Goal: Transaction & Acquisition: Purchase product/service

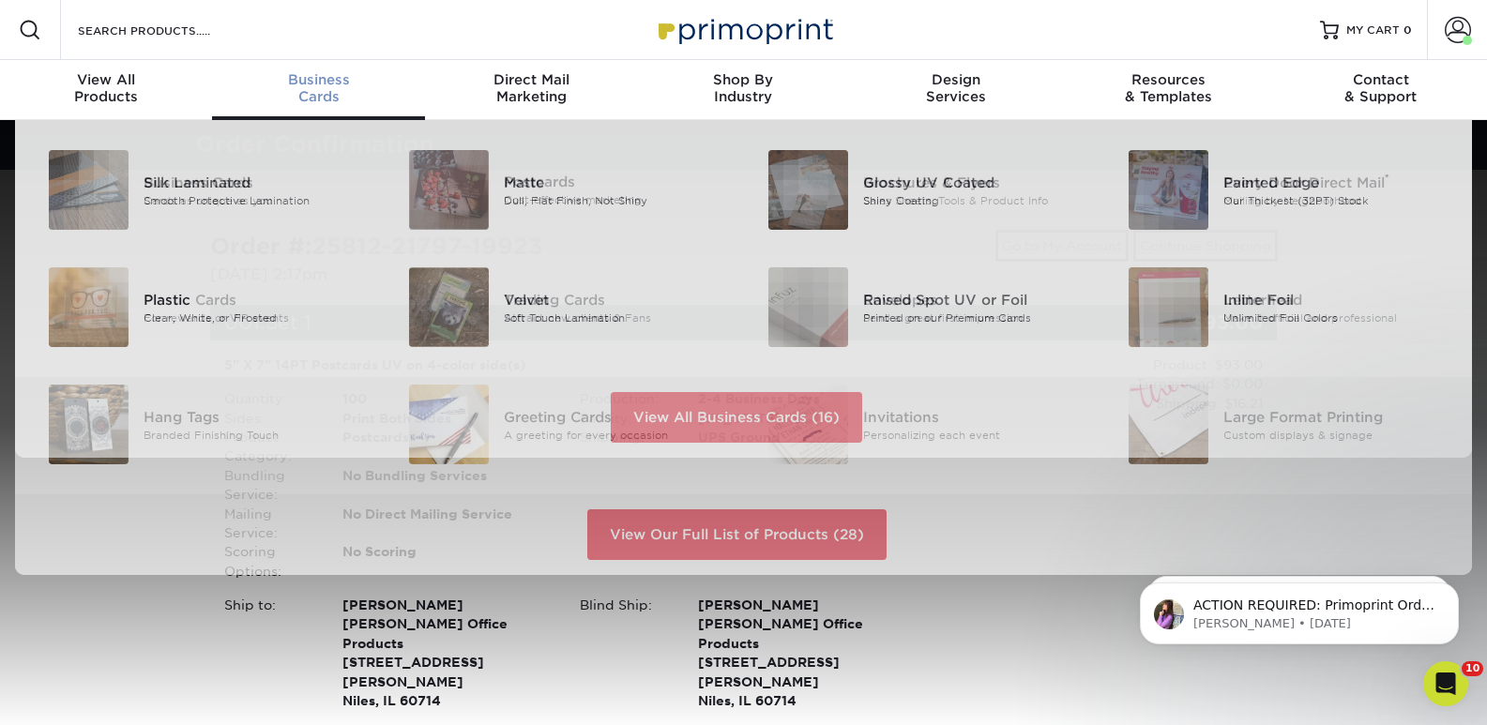
click at [337, 78] on span "Business" at bounding box center [318, 79] width 212 height 17
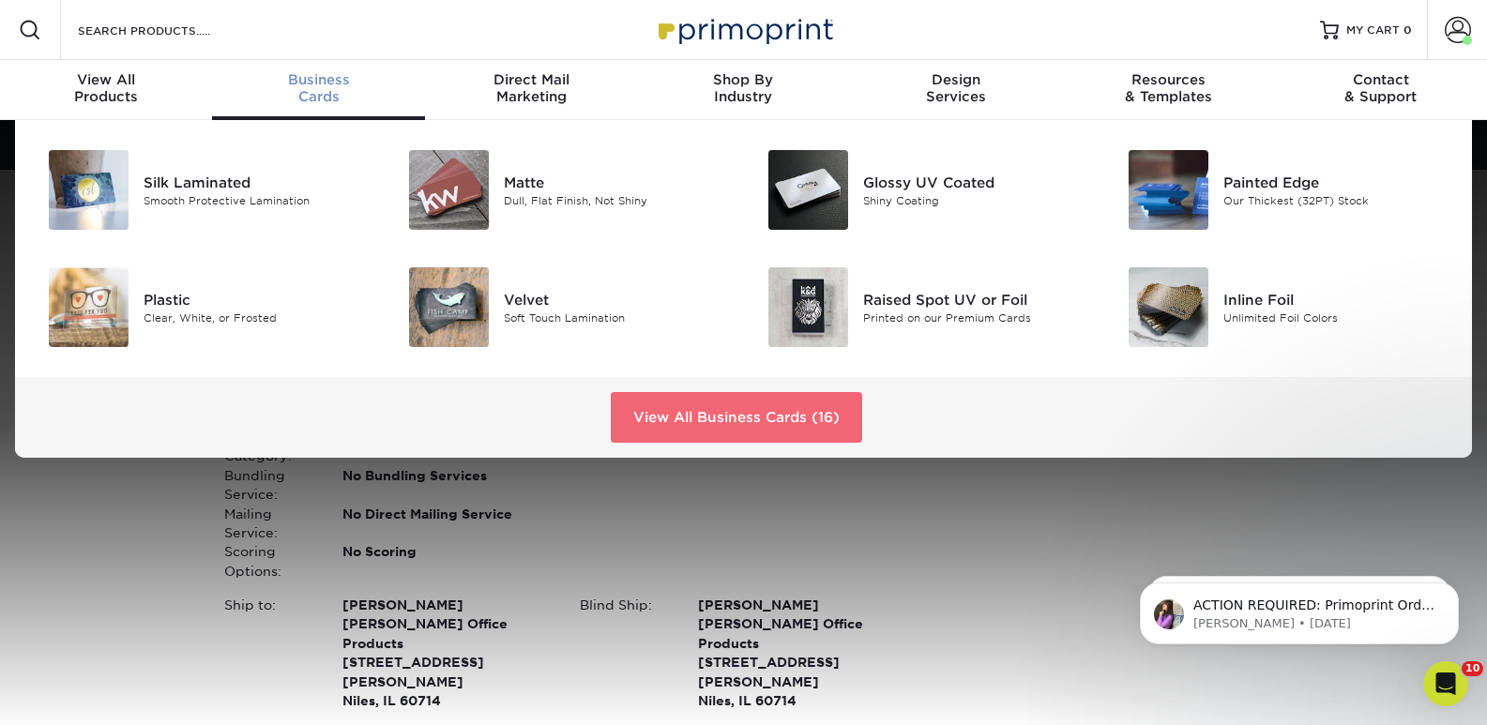
click at [738, 417] on link "View All Business Cards (16)" at bounding box center [736, 417] width 251 height 51
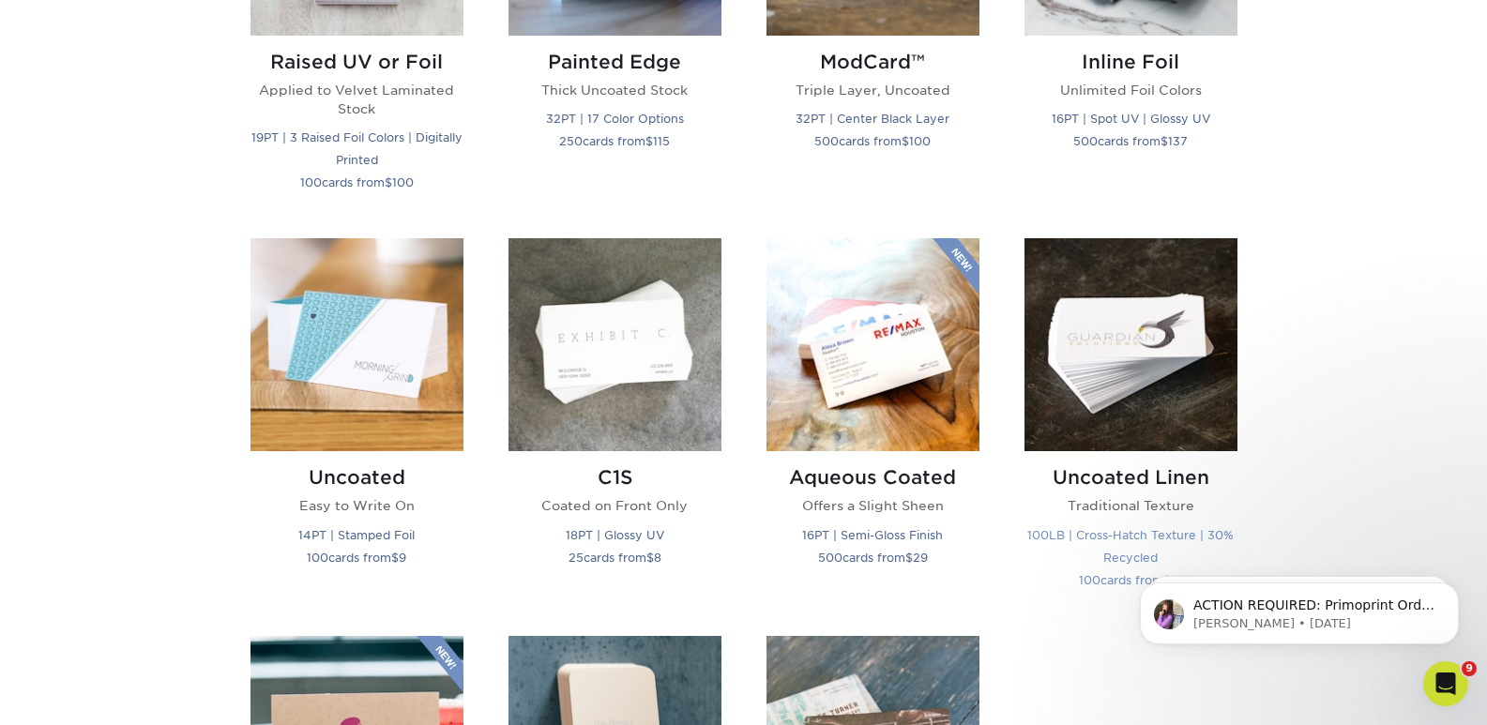
click at [1111, 471] on h2 "Uncoated Linen" at bounding box center [1131, 477] width 213 height 23
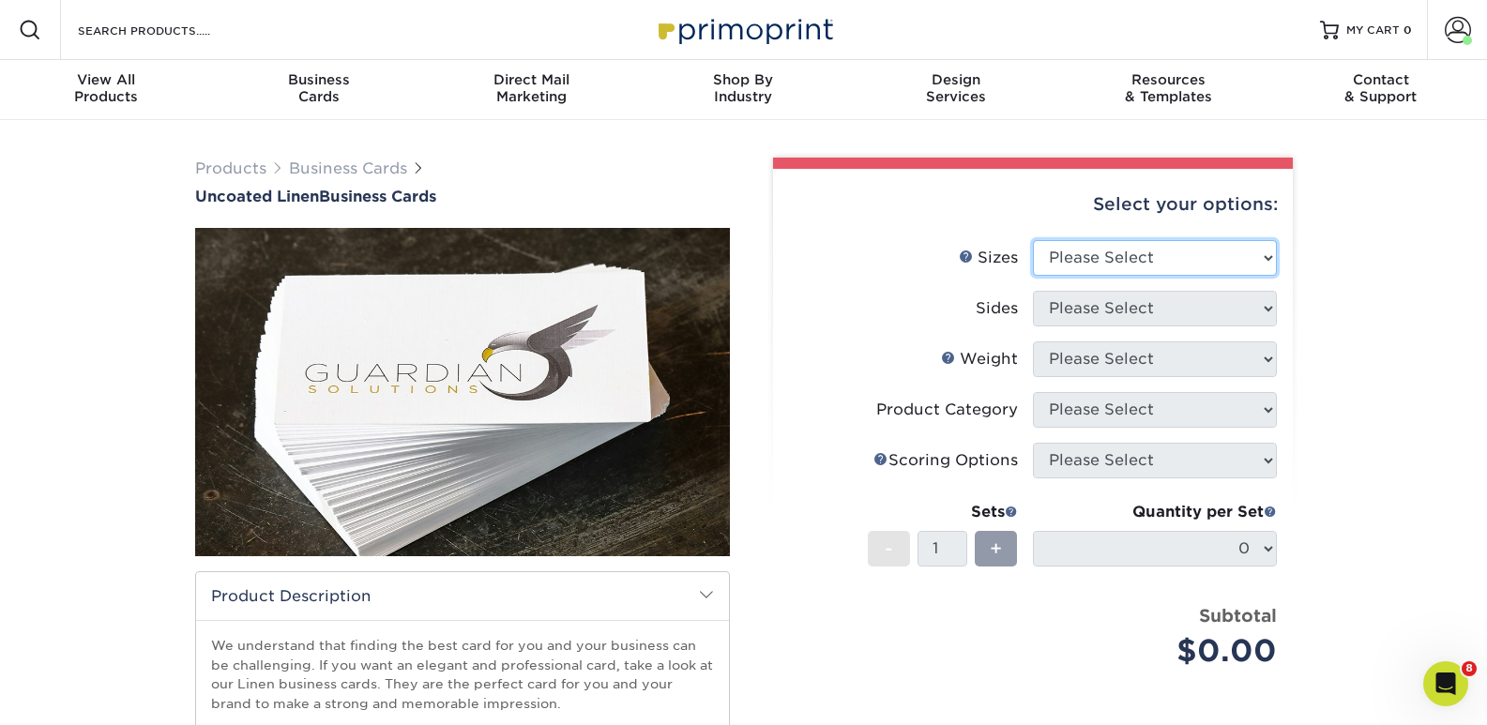
click at [1268, 252] on select "Please Select 2" x 3.5" - Standard 2" x 7" - Foldover Card 2.125" x 3.375" - Eu…" at bounding box center [1155, 258] width 244 height 36
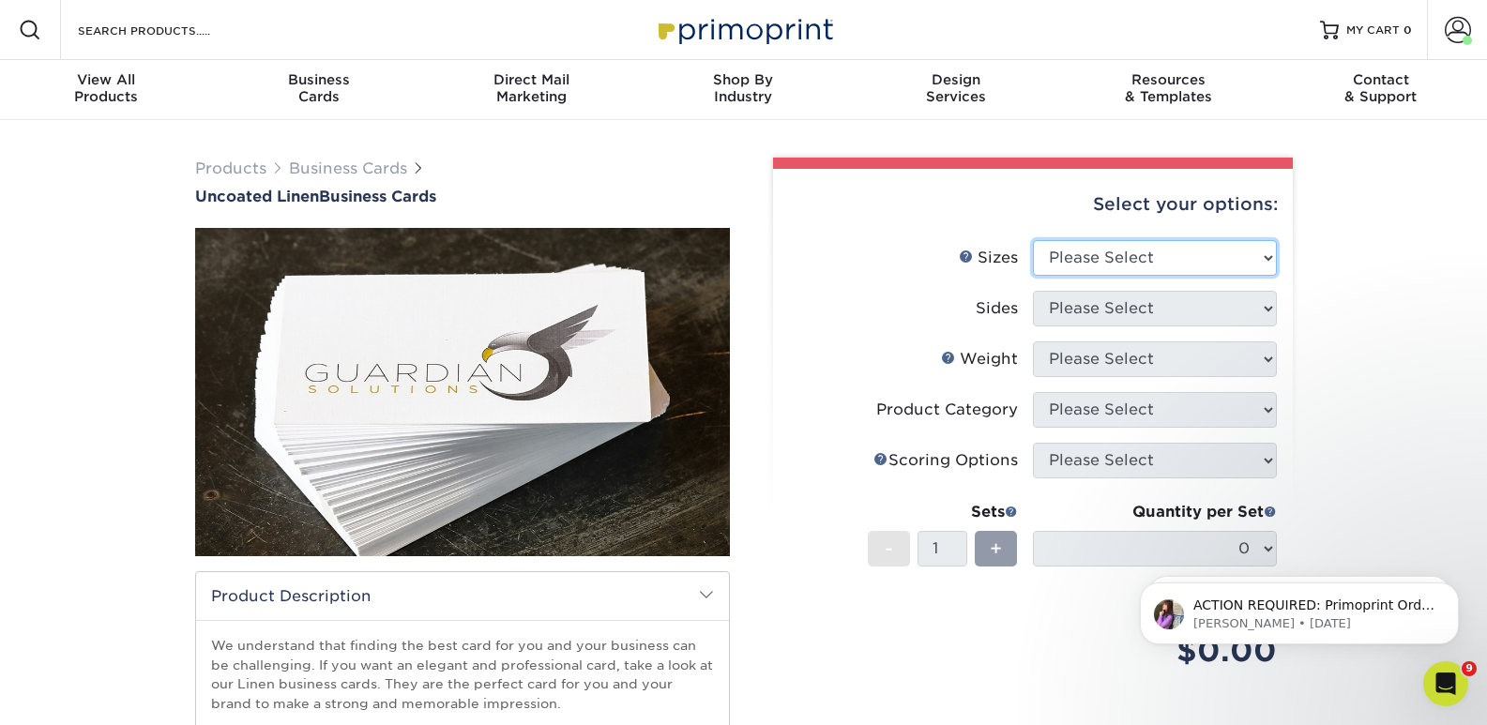
select select "2.00x3.50"
click at [1033, 240] on select "Please Select 2" x 3.5" - Standard 2" x 7" - Foldover Card 2.125" x 3.375" - Eu…" at bounding box center [1155, 258] width 244 height 36
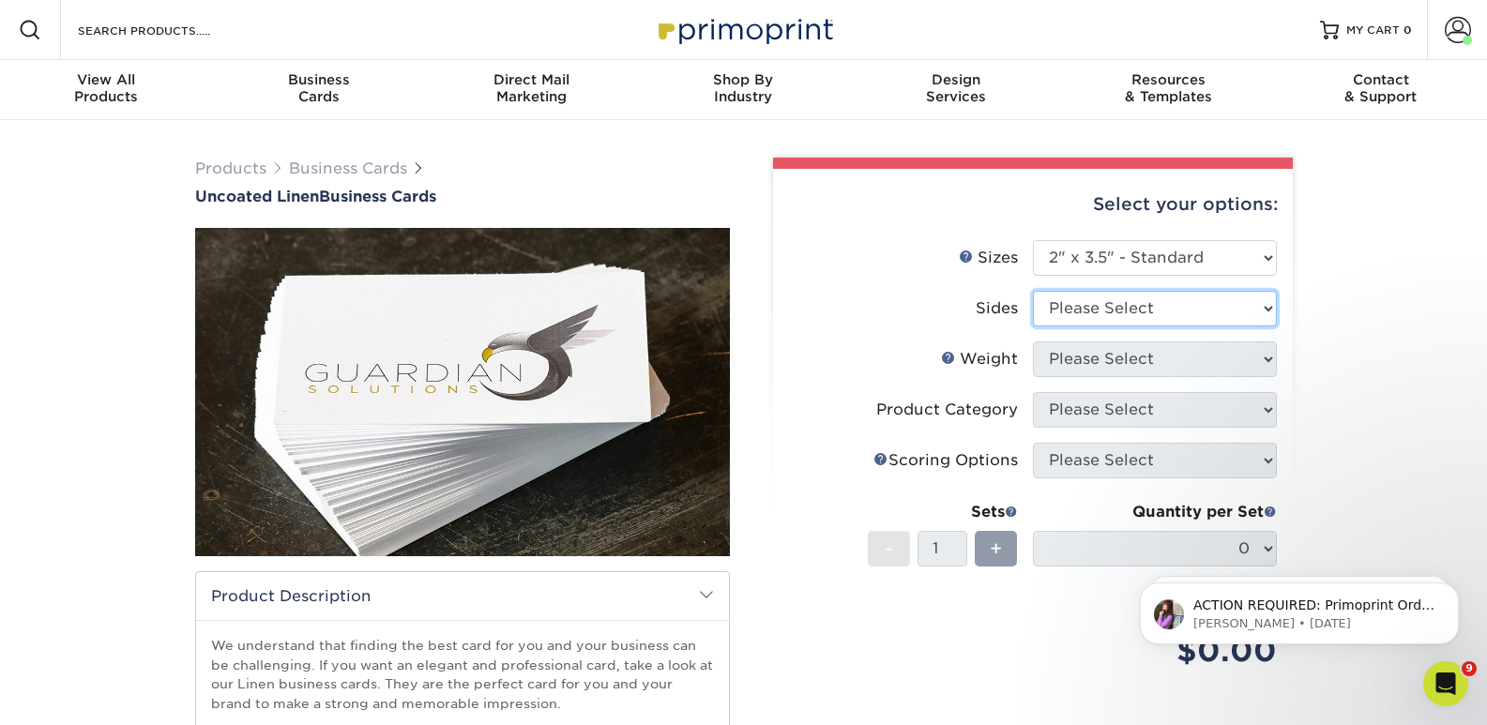
click at [1255, 305] on select "Please Select Print Both Sides Print Front Only" at bounding box center [1155, 309] width 244 height 36
click at [1466, 21] on span at bounding box center [1458, 30] width 26 height 26
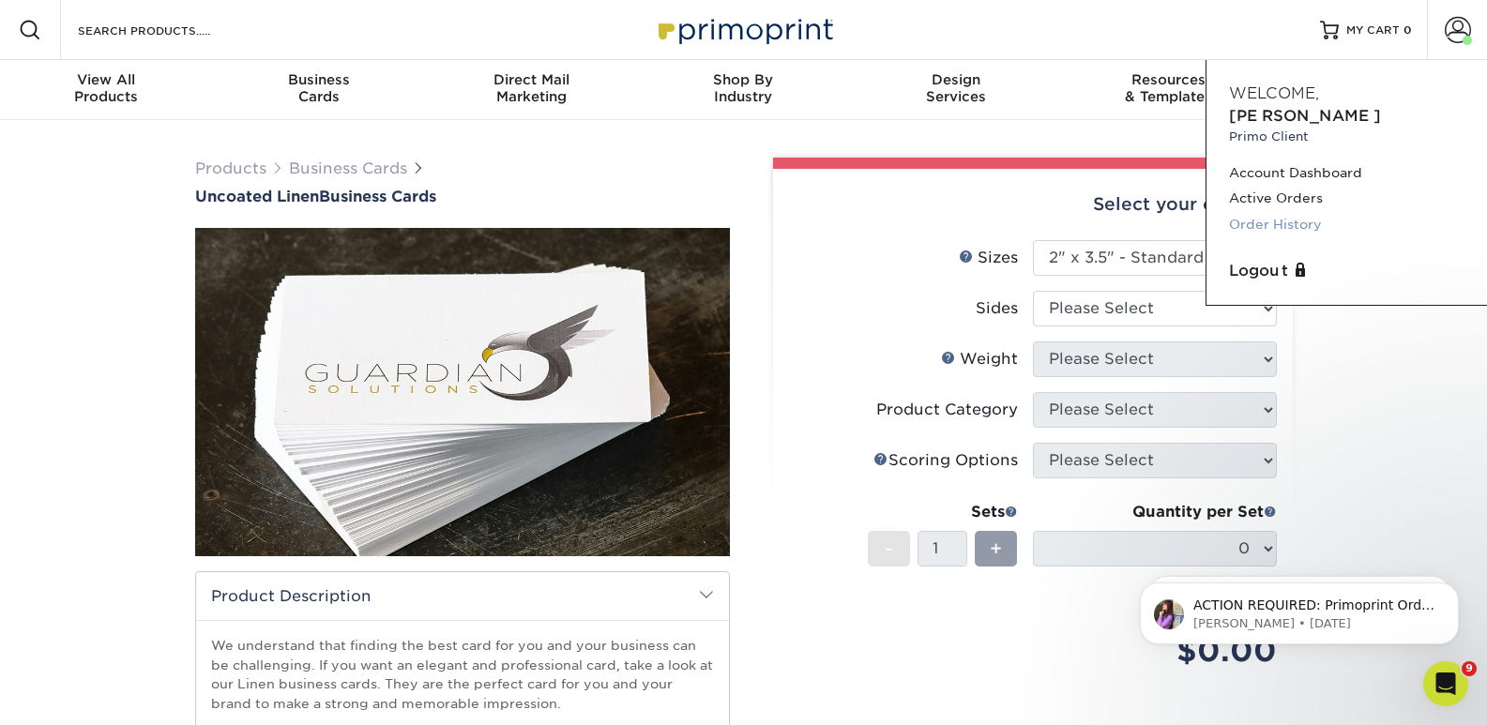
click at [1300, 212] on link "Order History" at bounding box center [1347, 224] width 236 height 25
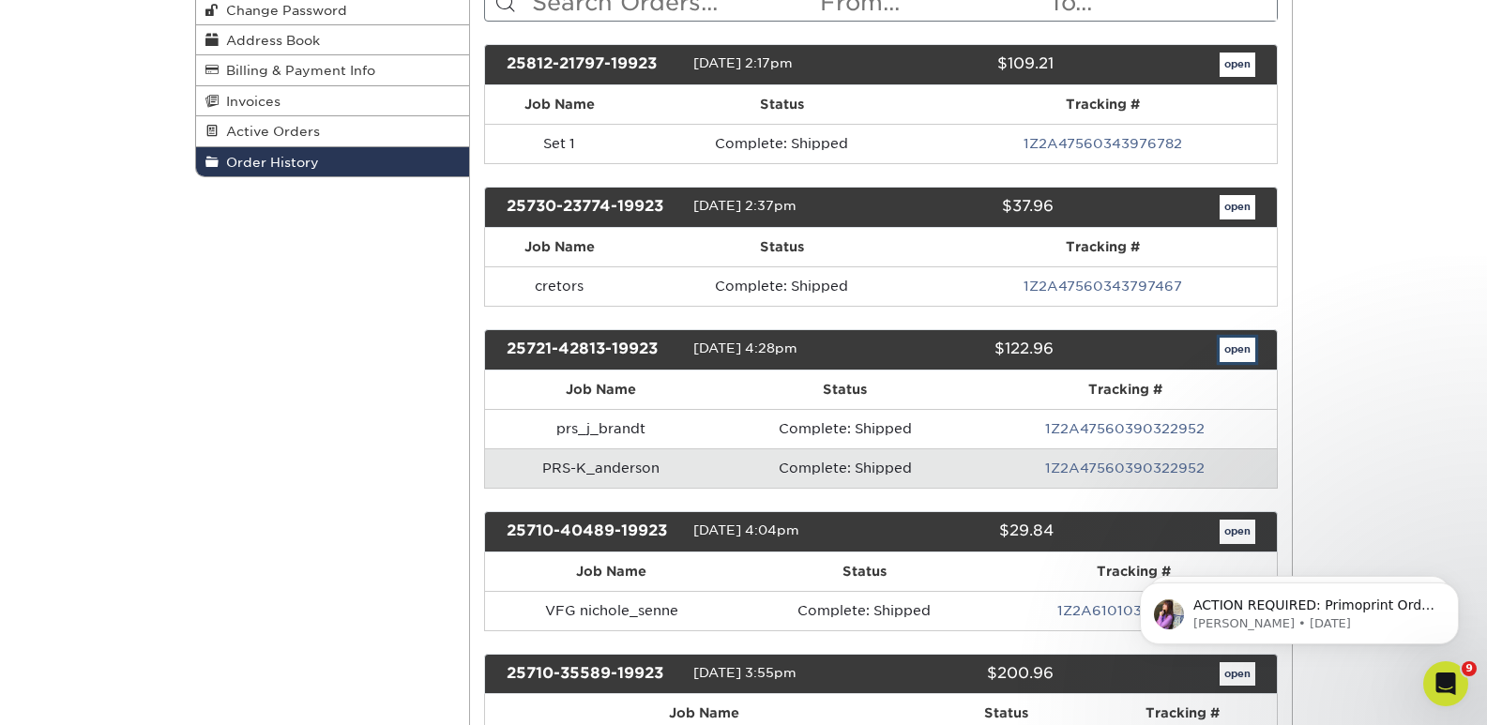
click at [1244, 350] on link "open" at bounding box center [1238, 350] width 36 height 24
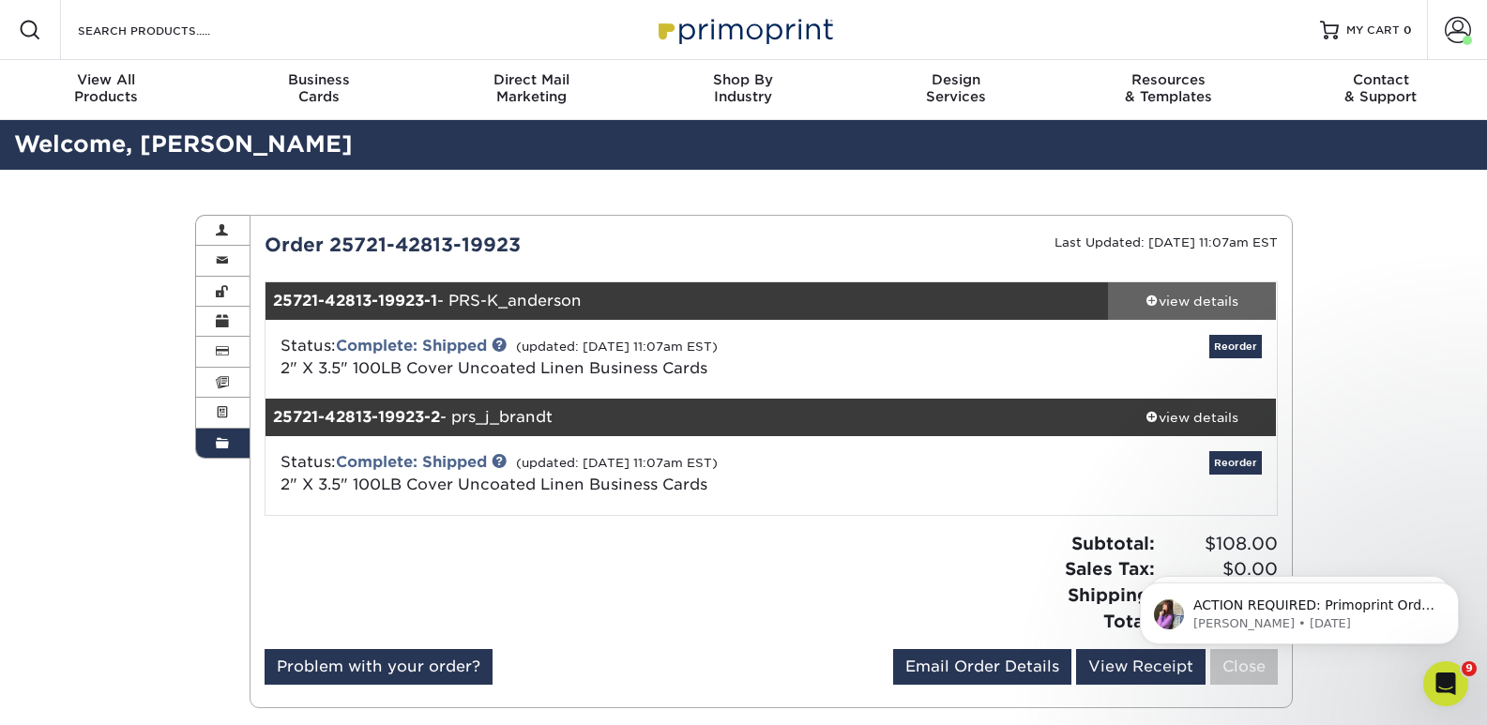
click at [1184, 295] on div "view details" at bounding box center [1192, 301] width 169 height 19
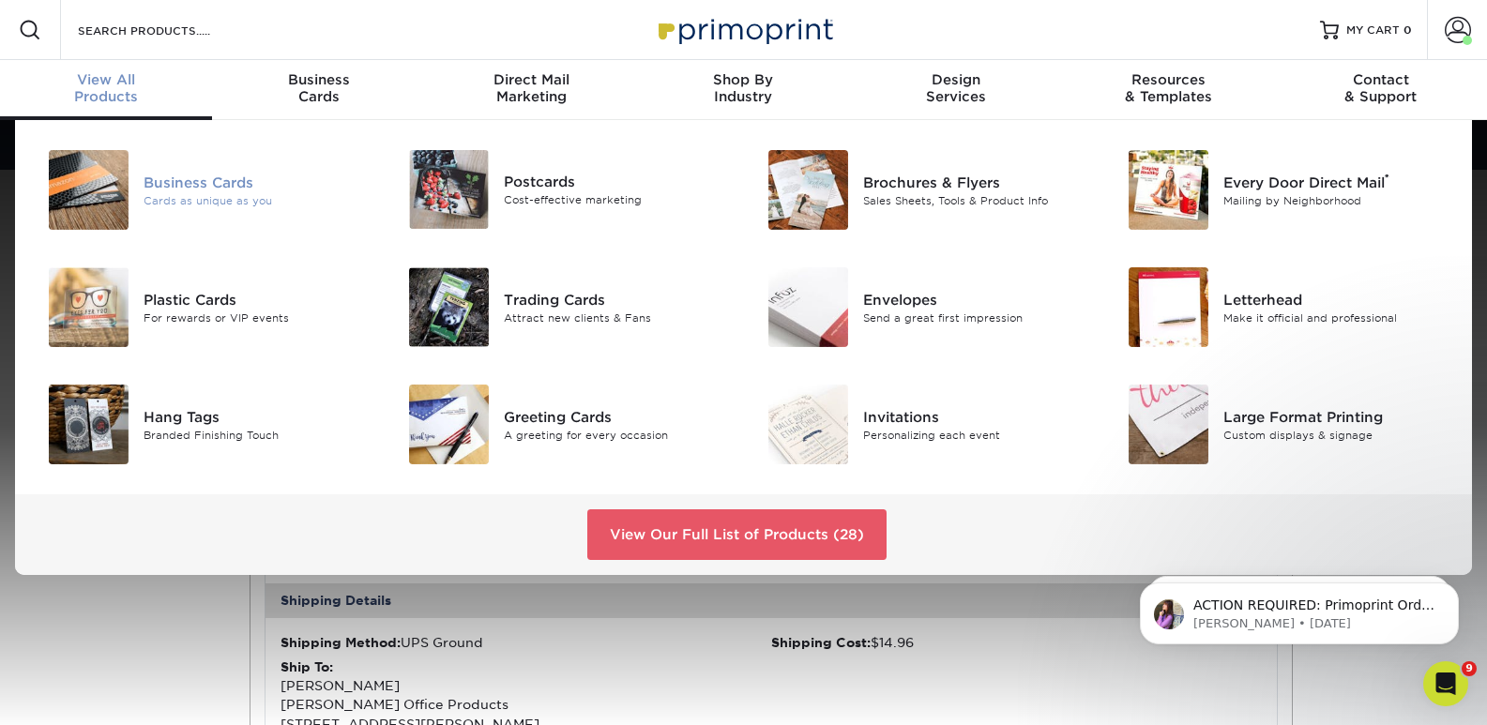
click at [214, 186] on div "Business Cards" at bounding box center [257, 182] width 226 height 21
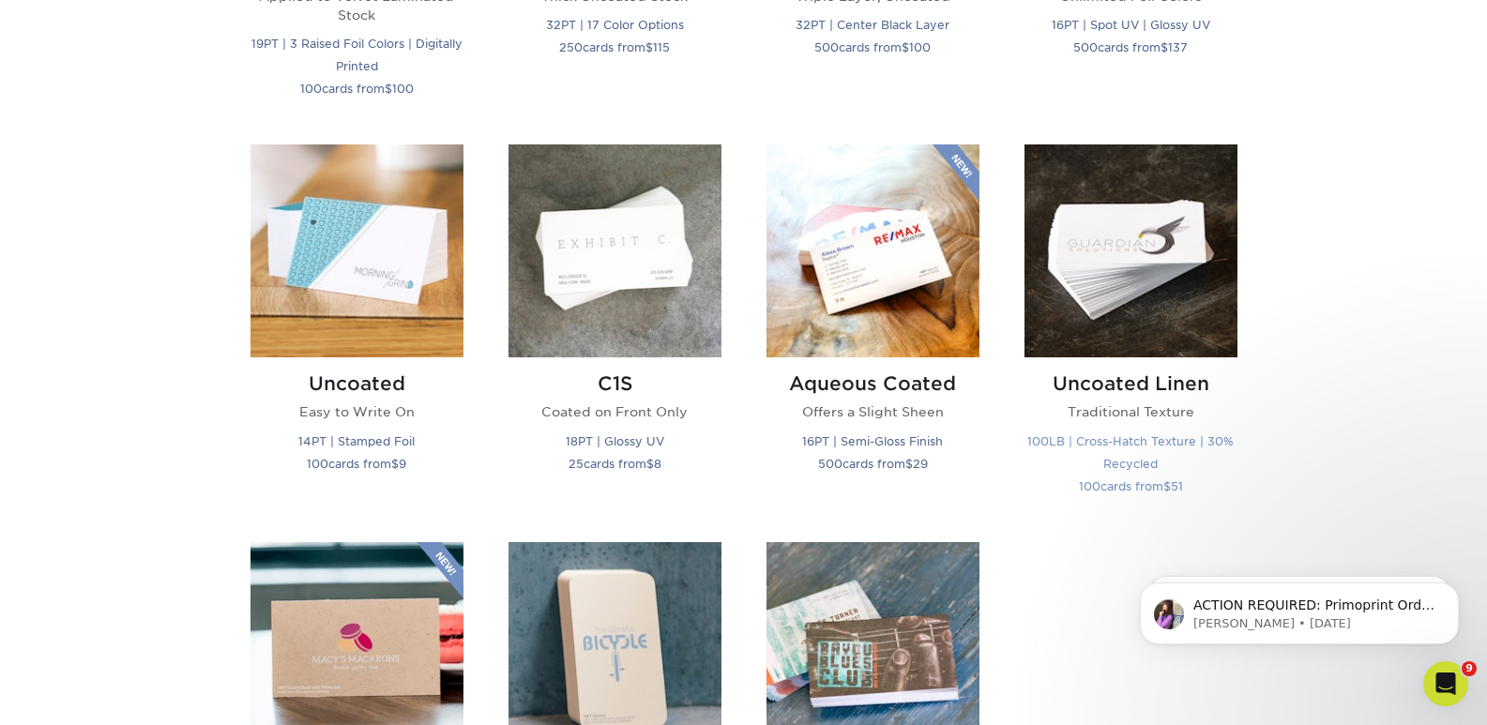
click at [1109, 249] on img at bounding box center [1131, 250] width 213 height 213
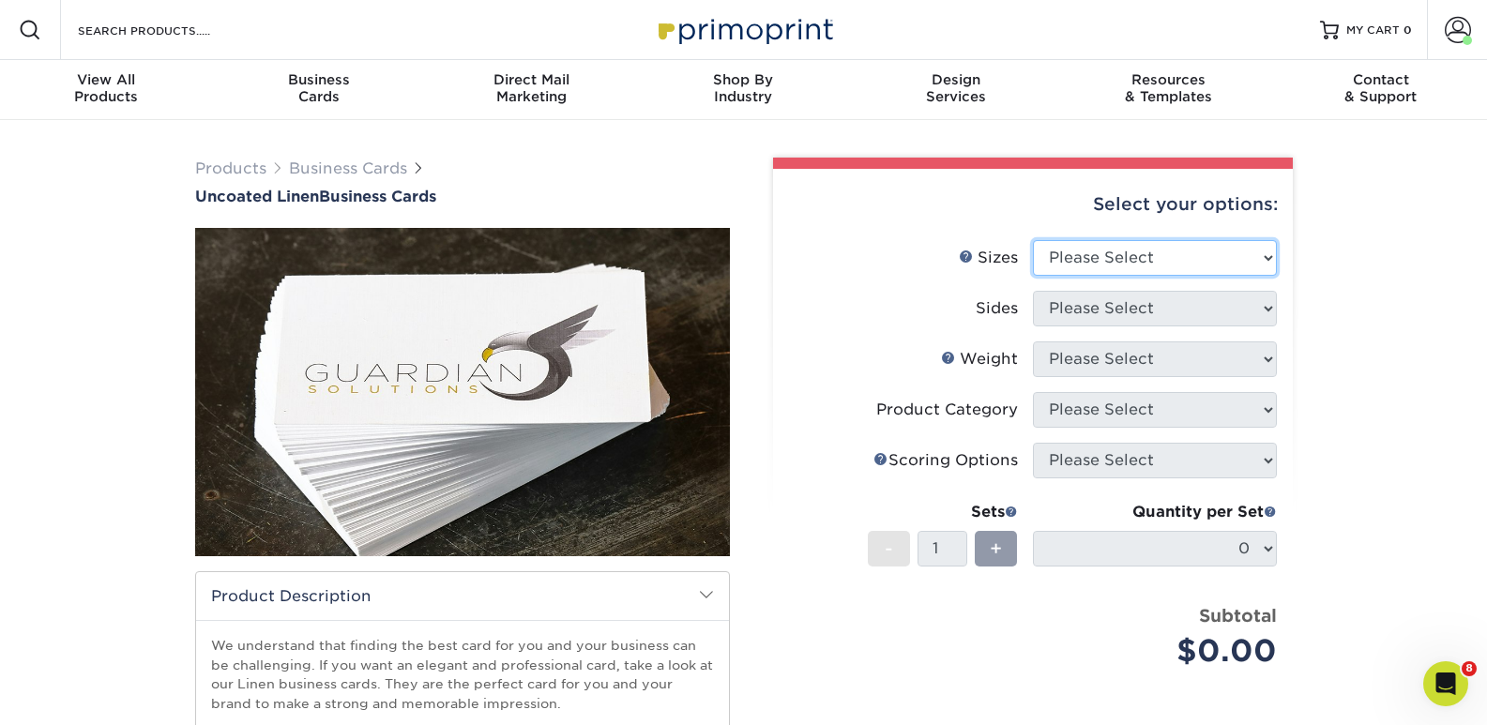
click at [1266, 255] on select "Please Select 2" x 3.5" - Standard 2" x 7" - Foldover Card 2.125" x 3.375" - Eu…" at bounding box center [1155, 258] width 244 height 36
select select "2.00x3.50"
click at [1033, 240] on select "Please Select 2" x 3.5" - Standard 2" x 7" - Foldover Card 2.125" x 3.375" - Eu…" at bounding box center [1155, 258] width 244 height 36
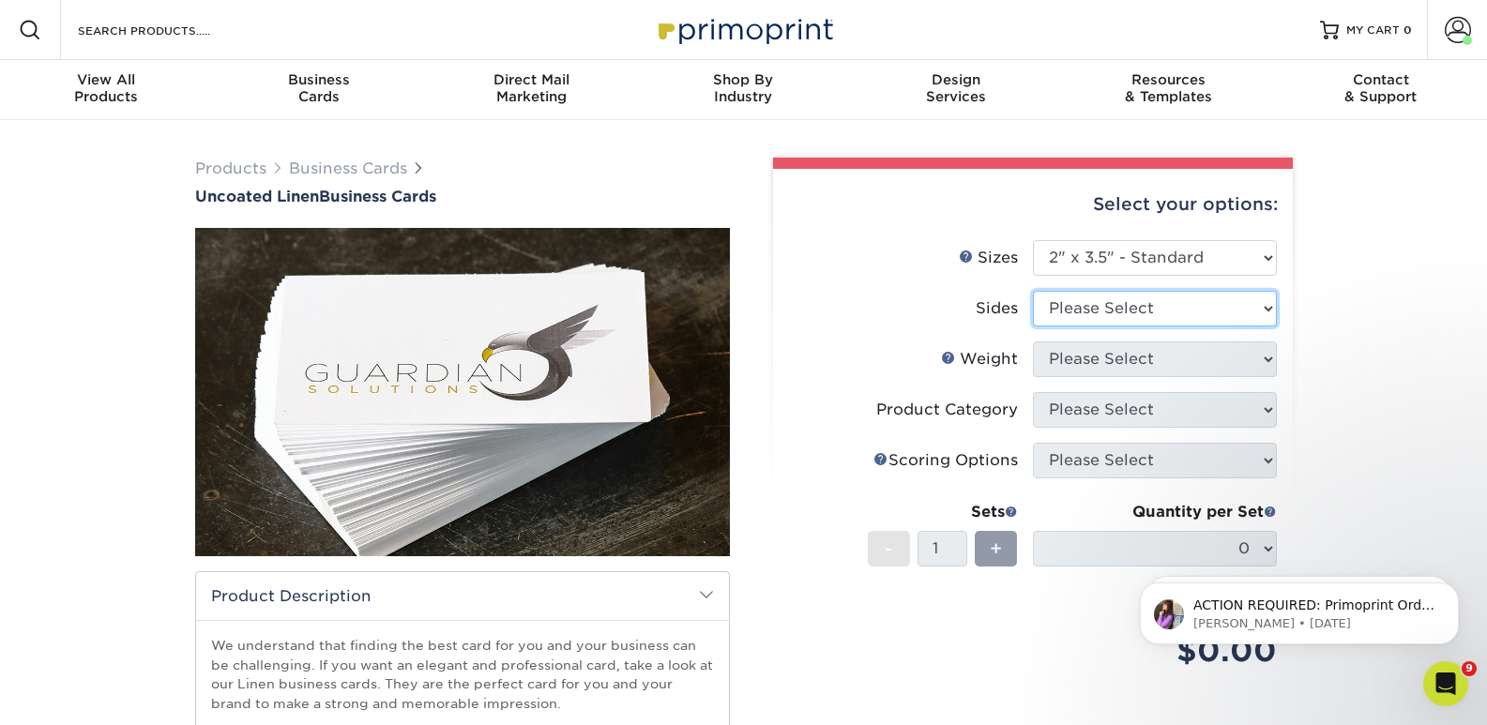
click at [1267, 308] on select "Please Select Print Both Sides Print Front Only" at bounding box center [1155, 309] width 244 height 36
select select "13abbda7-1d64-4f25-8bb2-c179b224825d"
click at [1033, 291] on select "Please Select Print Both Sides Print Front Only" at bounding box center [1155, 309] width 244 height 36
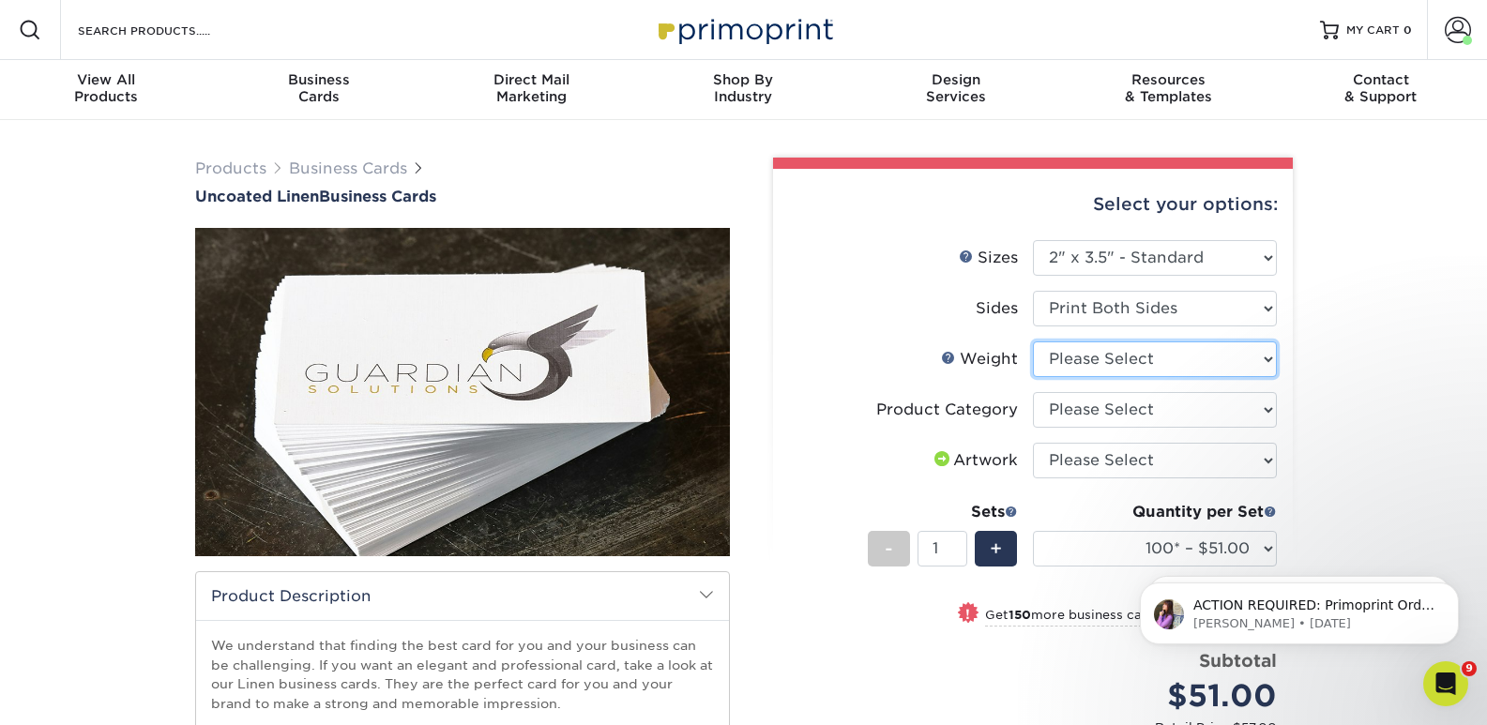
click at [1265, 357] on select "Please Select 100LB" at bounding box center [1155, 360] width 244 height 36
select select "100LB"
click at [1033, 342] on select "Please Select 100LB" at bounding box center [1155, 360] width 244 height 36
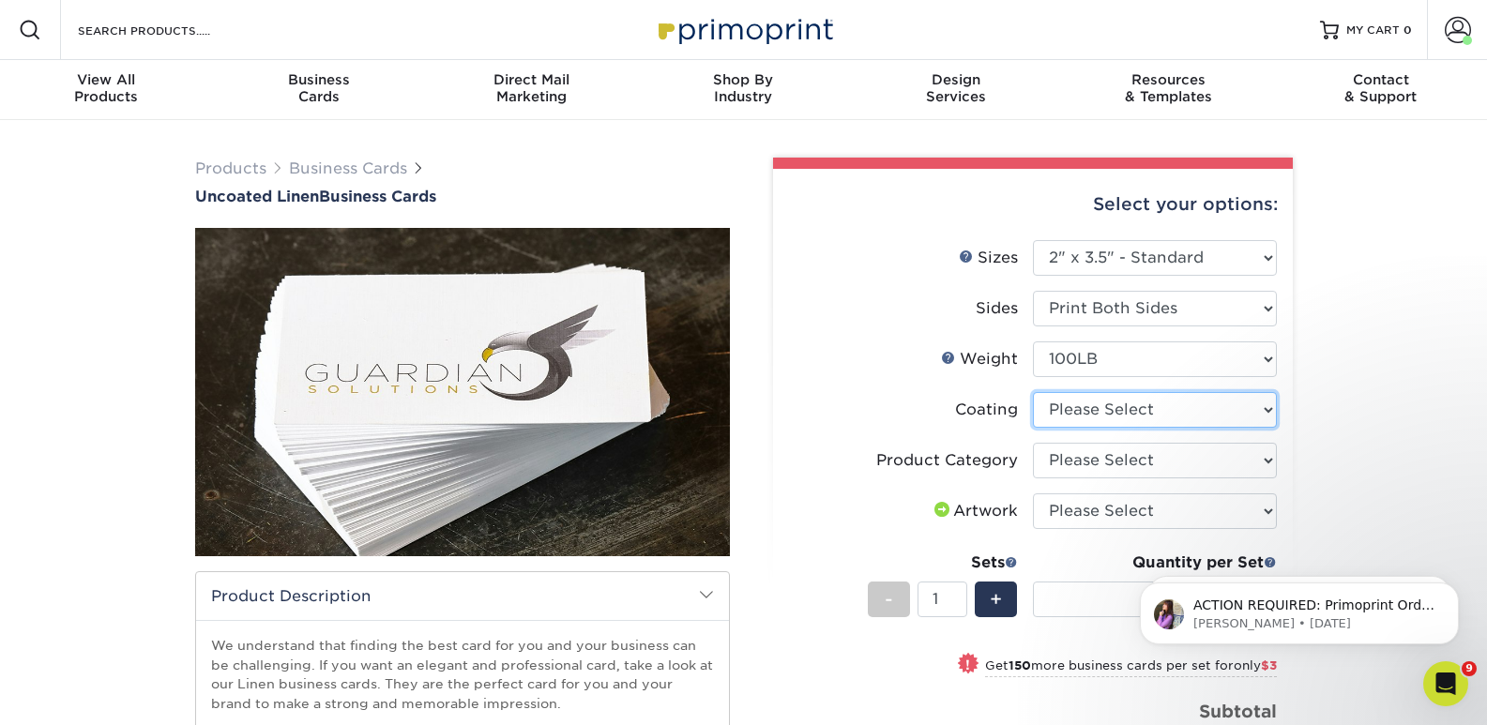
click at [1265, 406] on select at bounding box center [1155, 410] width 244 height 36
select select "3e7618de-abca-4bda-9f97-8b9129e913d8"
click at [1033, 392] on select at bounding box center [1155, 410] width 244 height 36
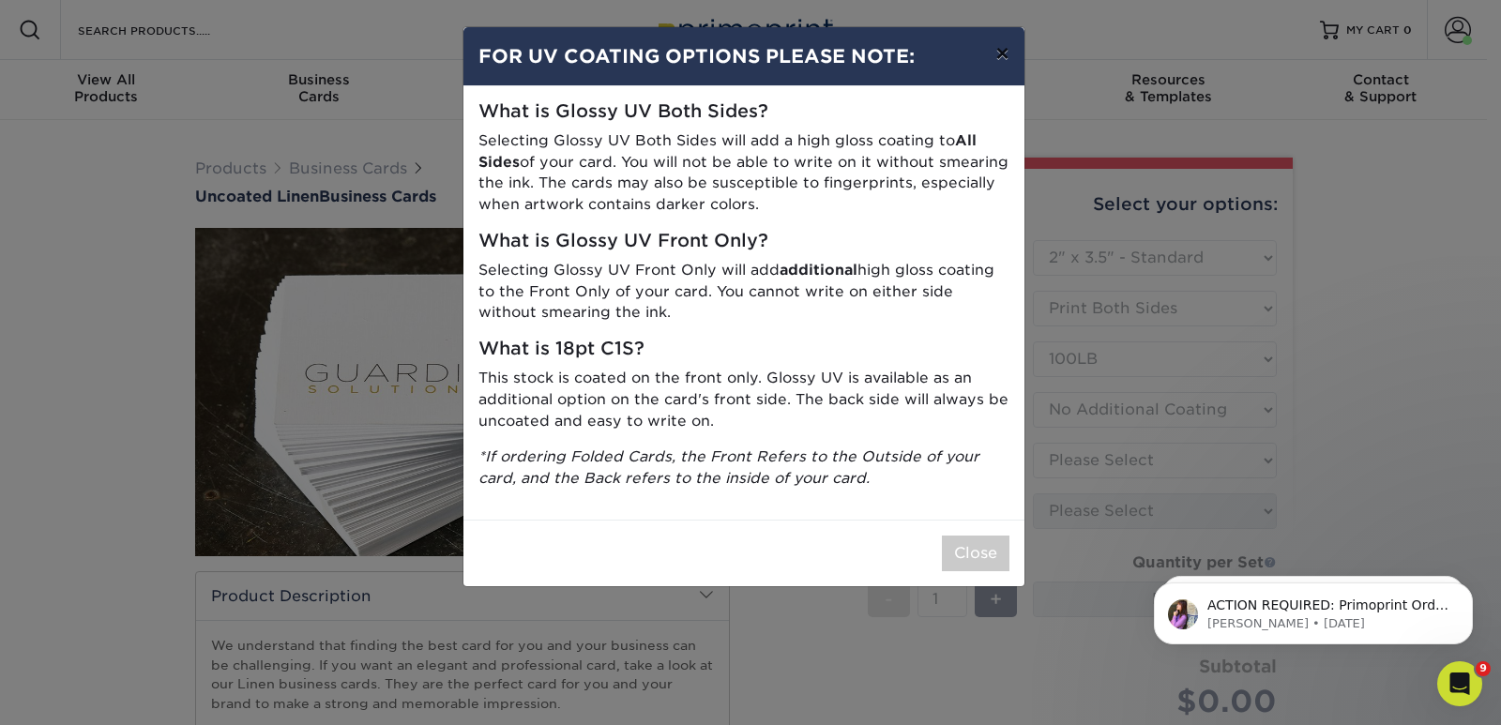
drag, startPoint x: 999, startPoint y: 49, endPoint x: 1107, endPoint y: 188, distance: 175.9
click at [999, 50] on button "×" at bounding box center [1001, 53] width 43 height 53
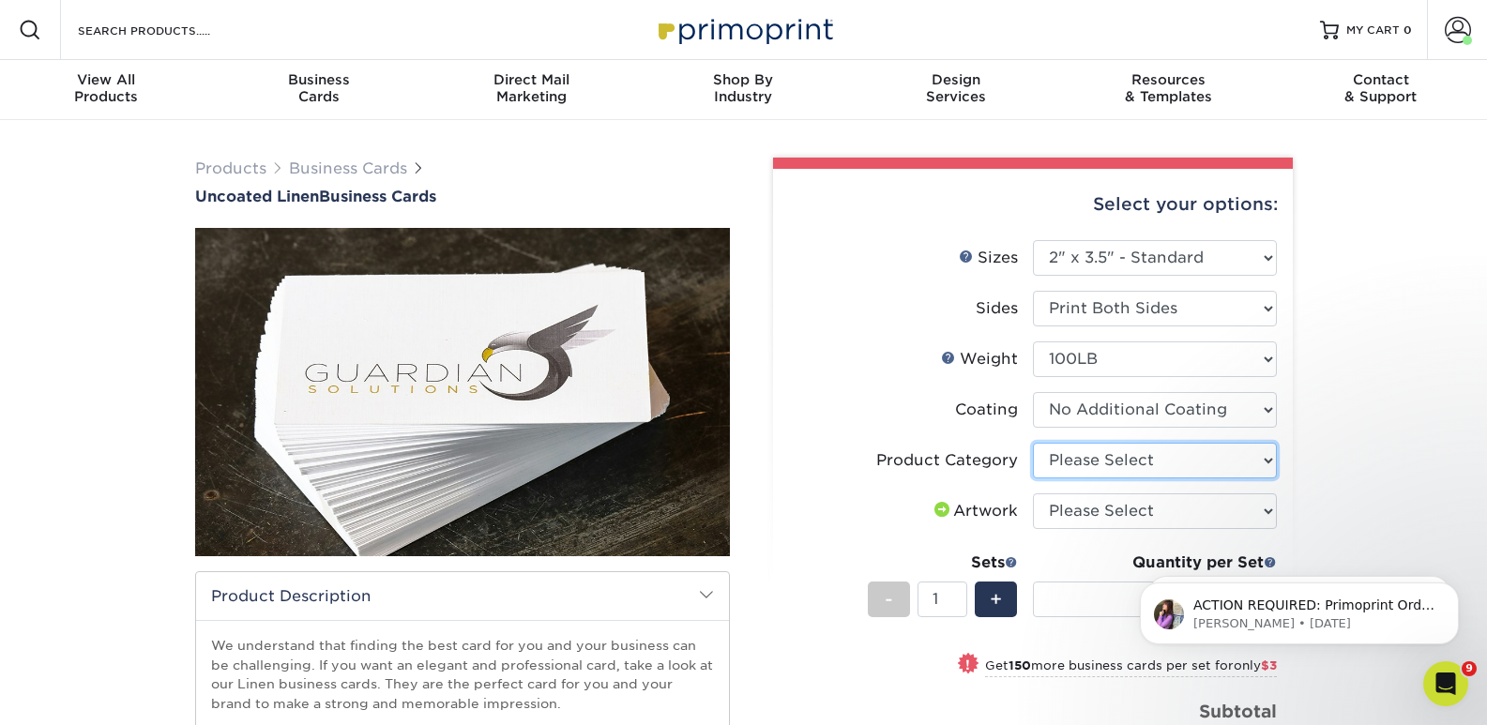
click at [1264, 457] on select "Please Select Business Cards" at bounding box center [1155, 461] width 244 height 36
select select "3b5148f1-0588-4f88-a218-97bcfdce65c1"
click at [1033, 443] on select "Please Select Business Cards" at bounding box center [1155, 461] width 244 height 36
click at [1270, 509] on select "Please Select I will upload files I need a design - $100" at bounding box center [1155, 512] width 244 height 36
select select "upload"
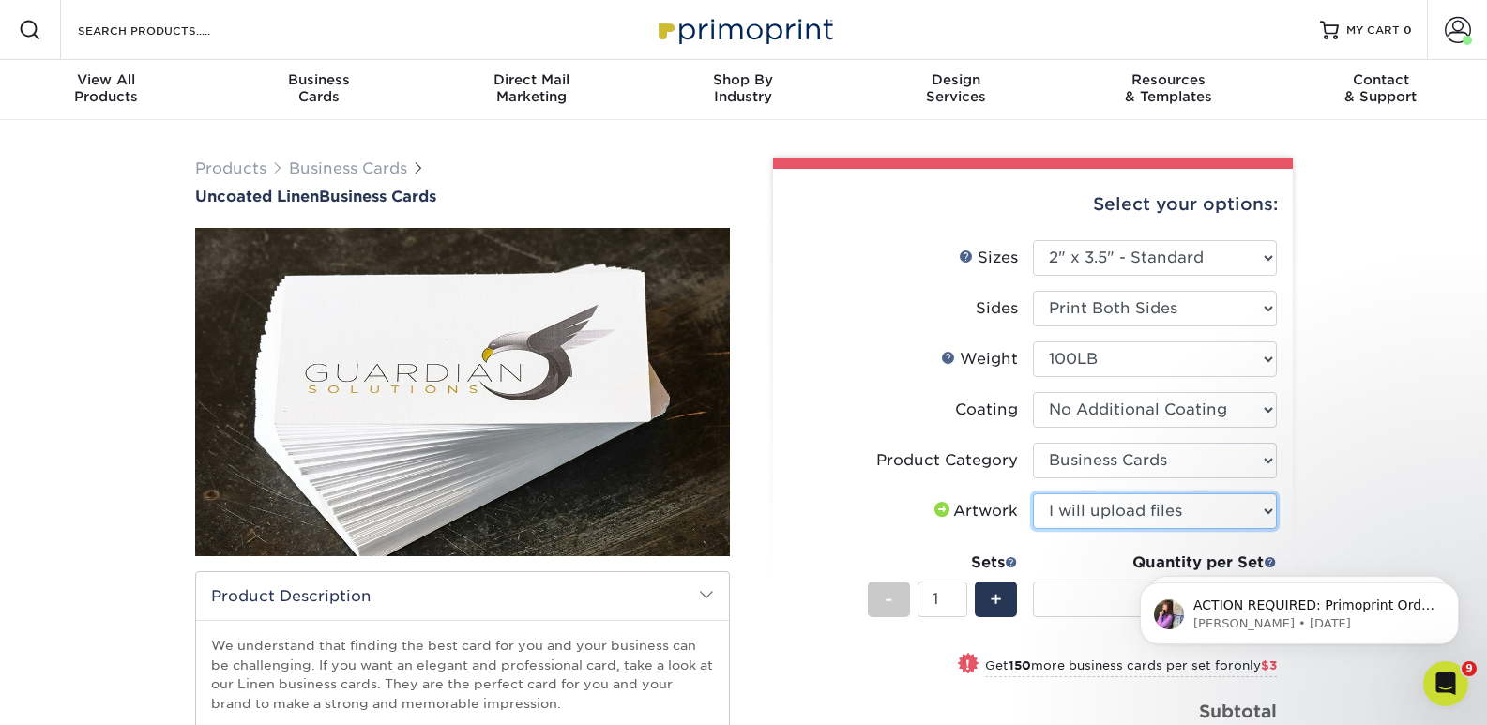
click at [1033, 494] on select "Please Select I will upload files I need a design - $100" at bounding box center [1155, 512] width 244 height 36
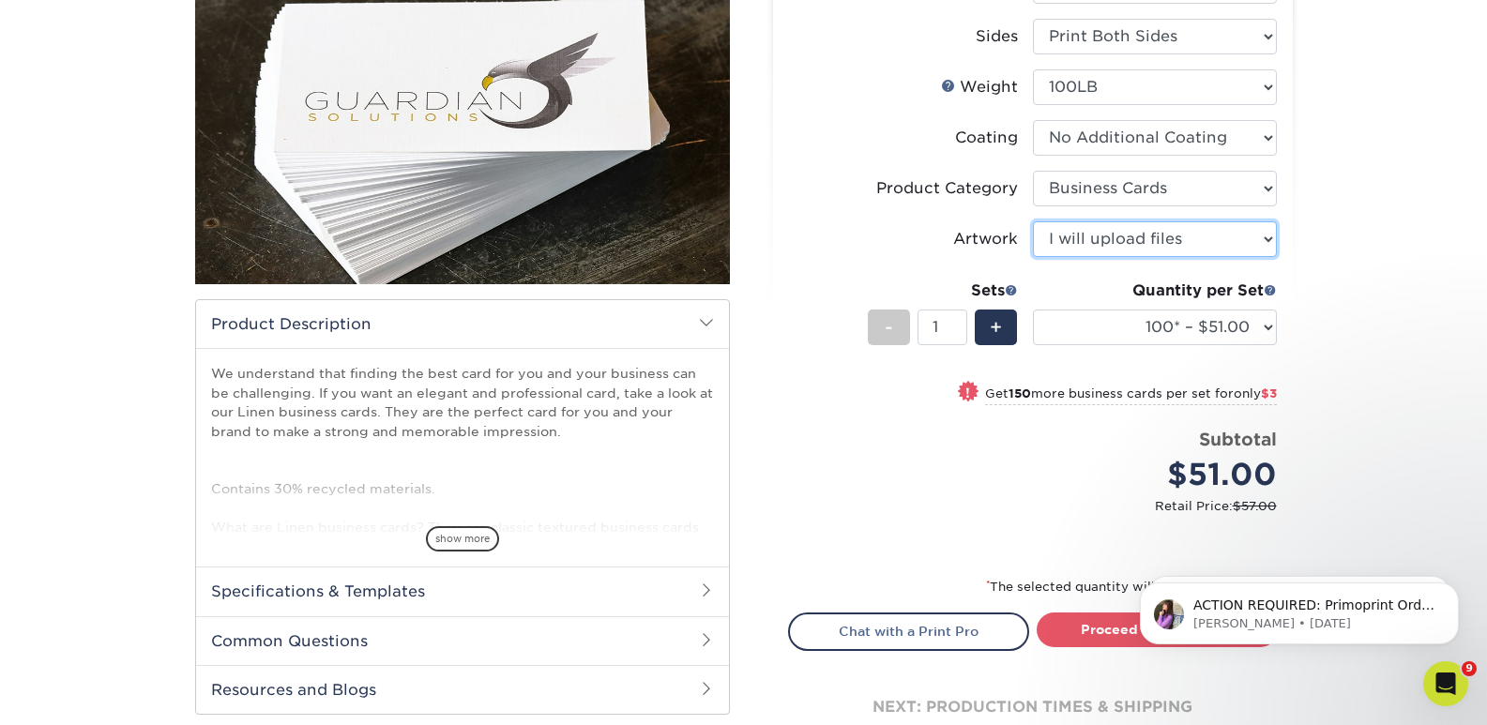
scroll to position [281, 0]
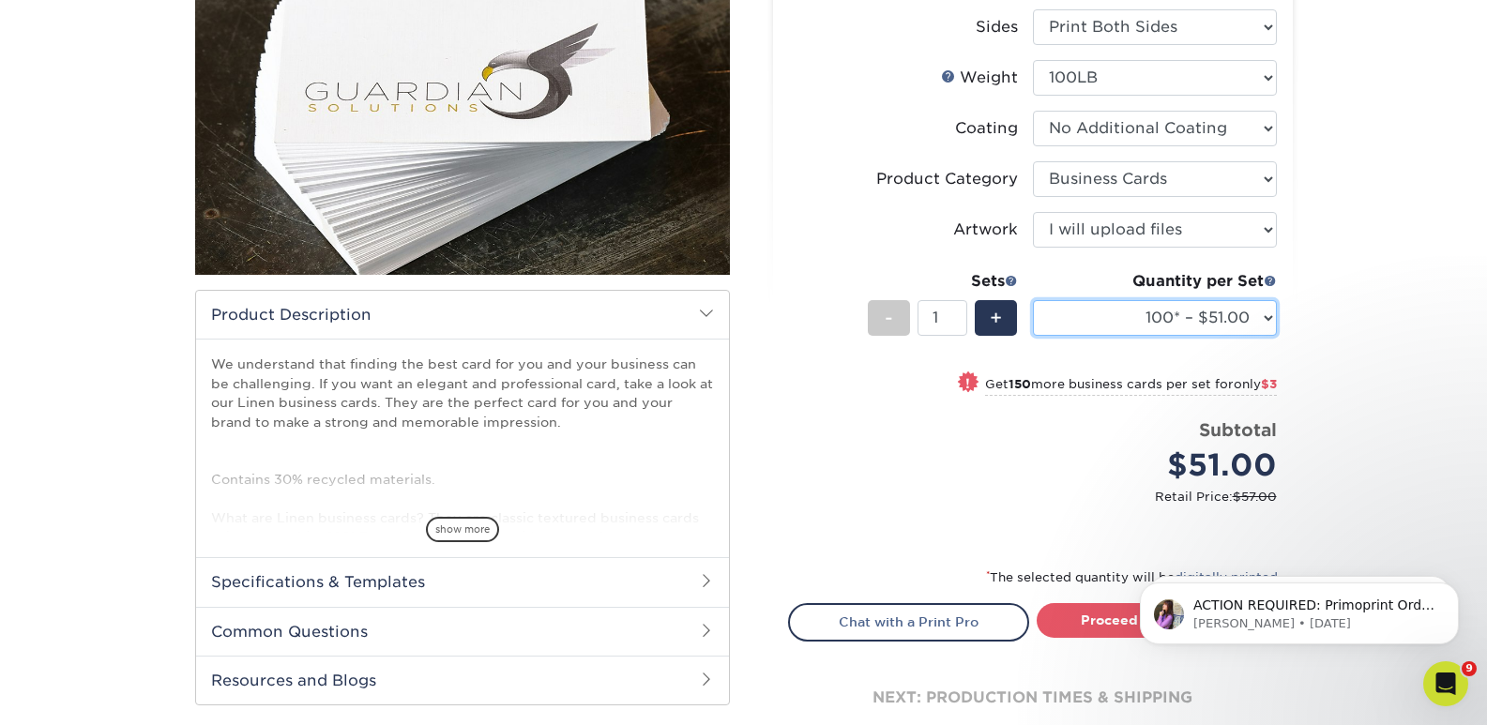
click at [1265, 312] on select "100* – $51.00 250* – $54.00 500* – $61.00 1000 – $64.00 2500 – $101.00 5000 – $…" at bounding box center [1155, 318] width 244 height 36
select select "250* – $54.00"
click at [1033, 300] on select "100* – $51.00 250* – $54.00 500* – $61.00 1000 – $64.00 2500 – $101.00 5000 – $…" at bounding box center [1155, 318] width 244 height 36
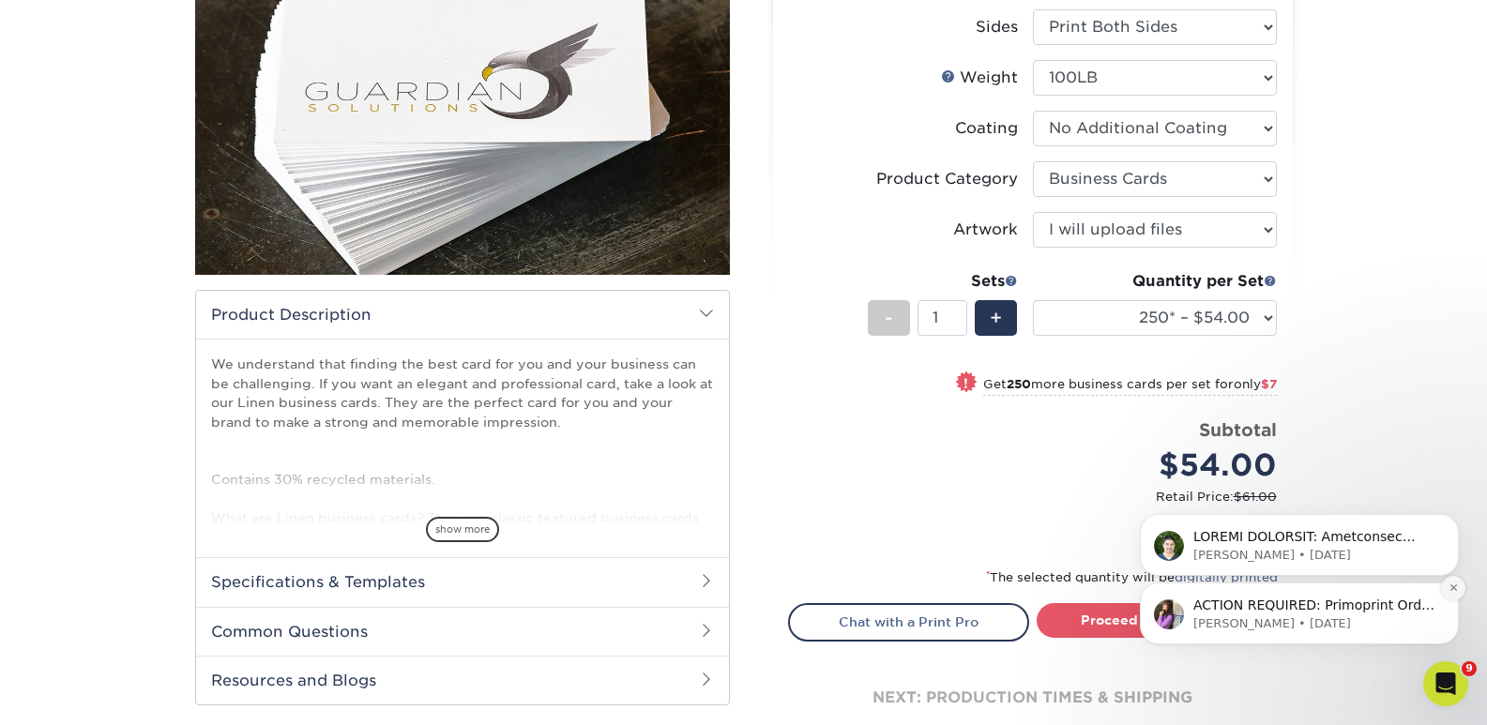
click at [1456, 588] on icon "Dismiss notification" at bounding box center [1454, 588] width 10 height 10
drag, startPoint x: 1451, startPoint y: 585, endPoint x: 2571, endPoint y: 1042, distance: 1209.9
click at [1451, 585] on icon "Dismiss notification" at bounding box center [1453, 588] width 7 height 7
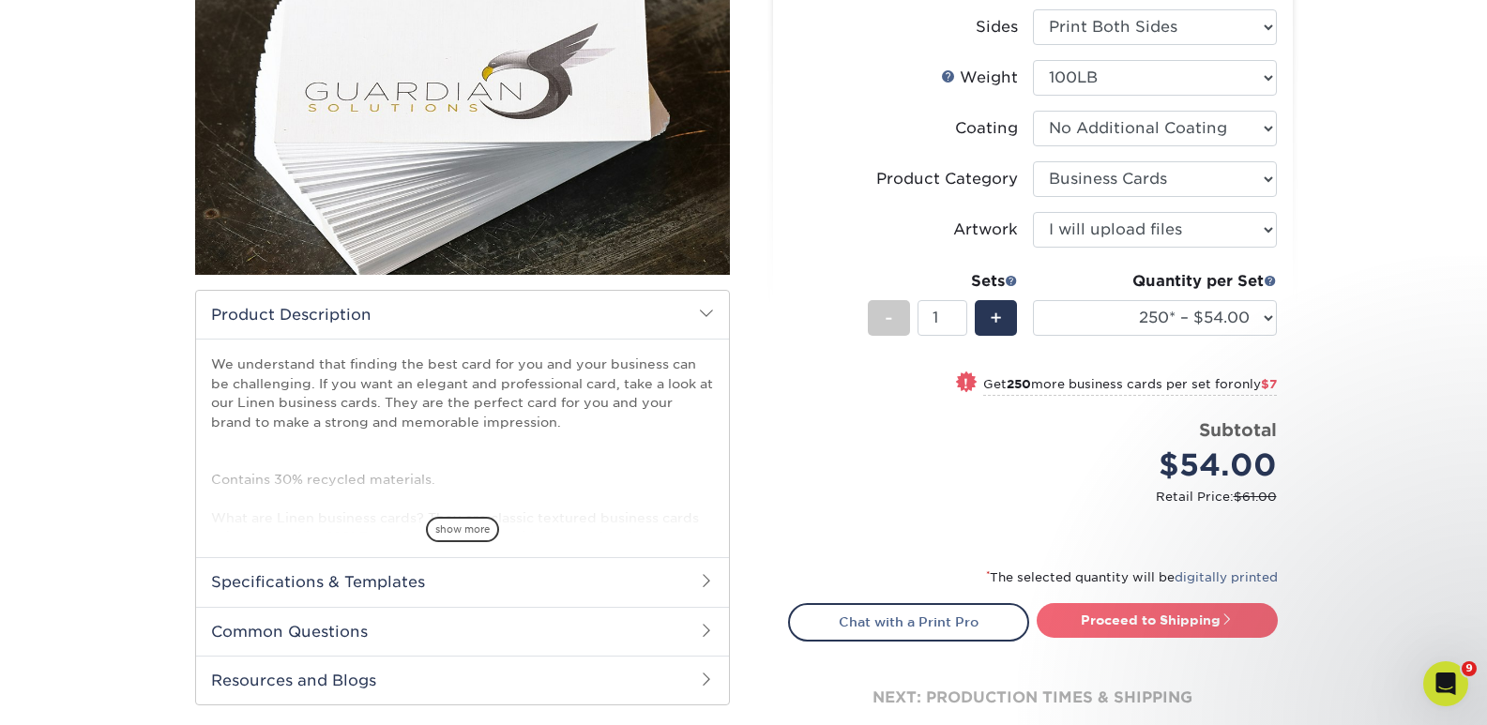
click at [1148, 616] on link "Proceed to Shipping" at bounding box center [1157, 620] width 241 height 34
type input "Set 1"
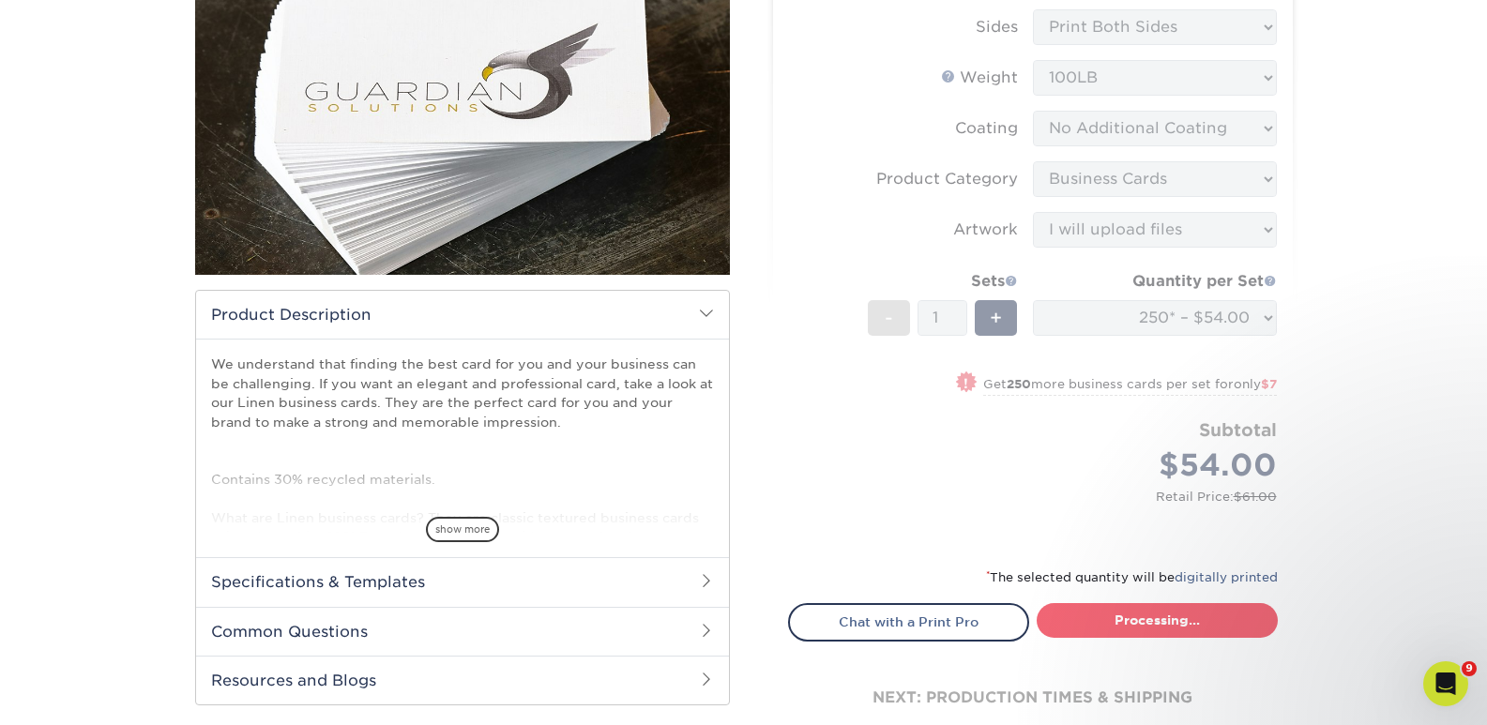
select select "ab589cb3-2b6b-4d5c-a047-f5464c5f8a57"
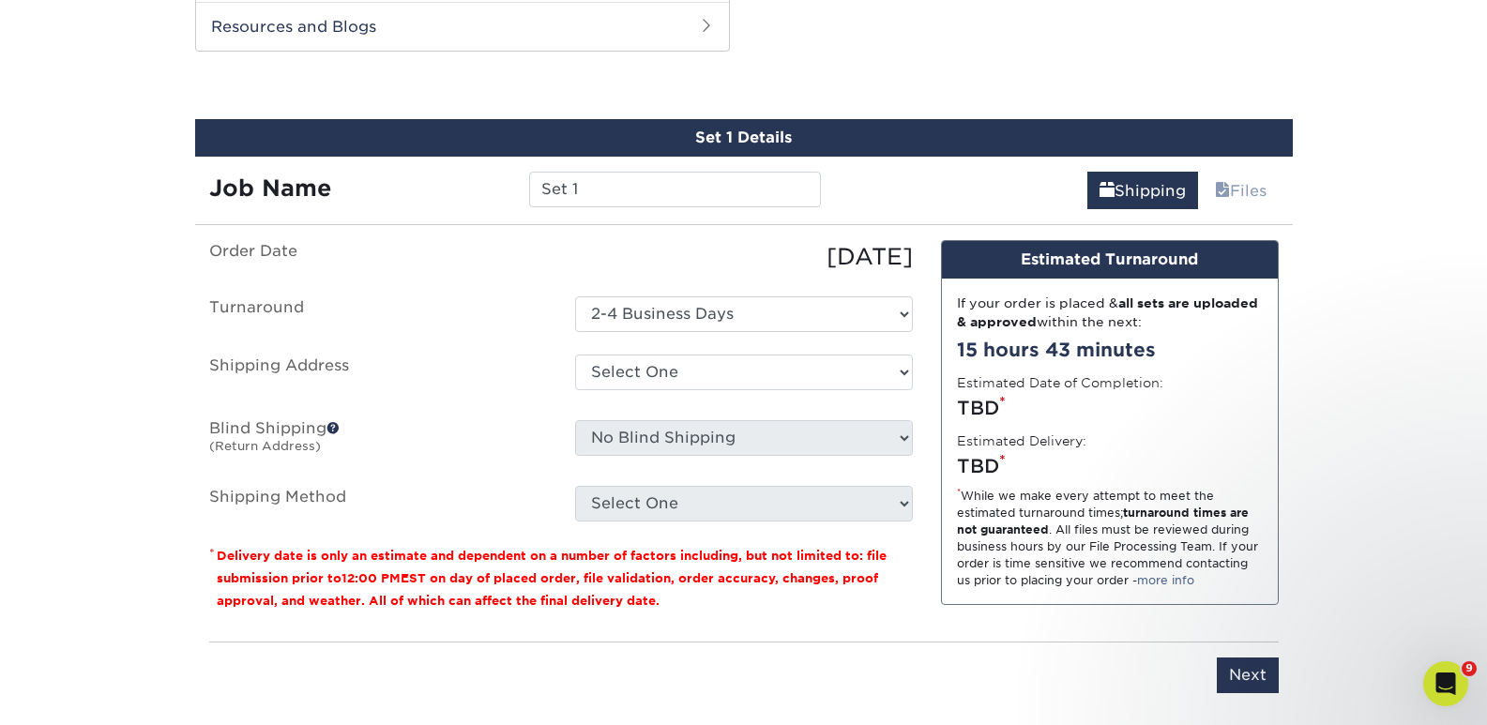
scroll to position [936, 0]
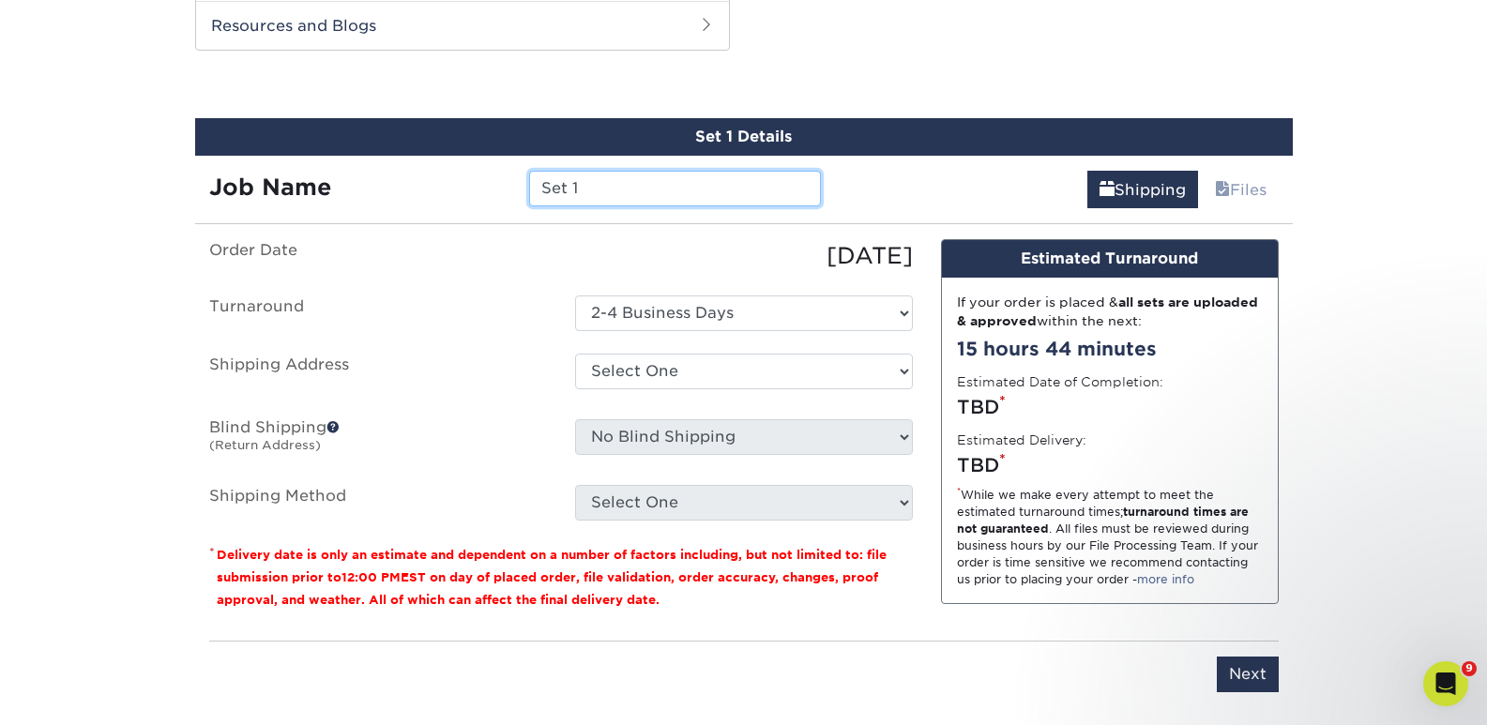
drag, startPoint x: 593, startPoint y: 185, endPoint x: 528, endPoint y: 184, distance: 64.7
click at [529, 184] on input "Set 1" at bounding box center [675, 189] width 292 height 36
type input "prsol_"
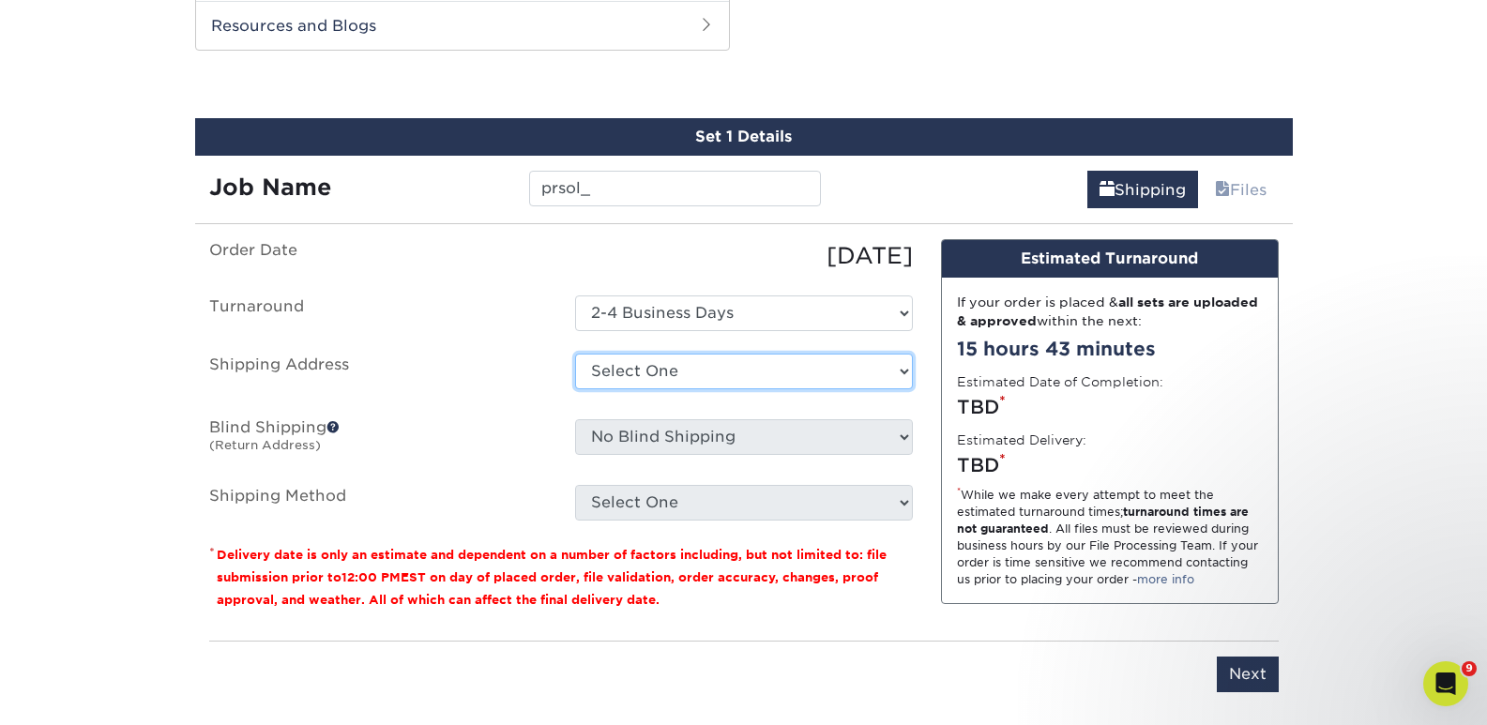
click at [882, 380] on select "Select One Cretors FCHC FRED B Garveys home Illinois Eye Center Opalescence PAW…" at bounding box center [744, 372] width 338 height 36
select select "87168"
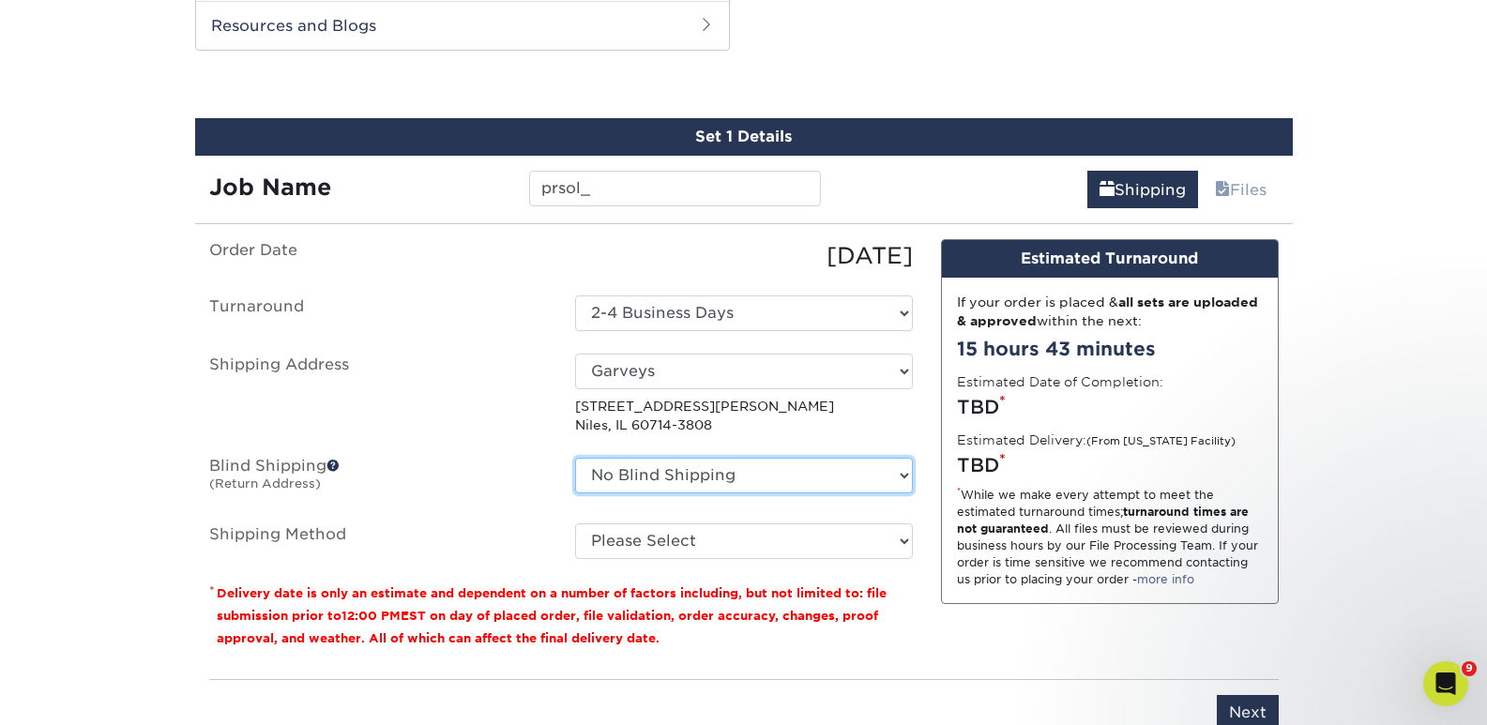
click at [901, 475] on select "No Blind Shipping Cretors FCHC FRED B Garveys home Illinois Eye Center Opalesce…" at bounding box center [744, 476] width 338 height 36
select select "87168"
click at [575, 458] on select "No Blind Shipping Cretors FCHC FRED B Garveys home Illinois Eye Center Opalesce…" at bounding box center [744, 476] width 338 height 36
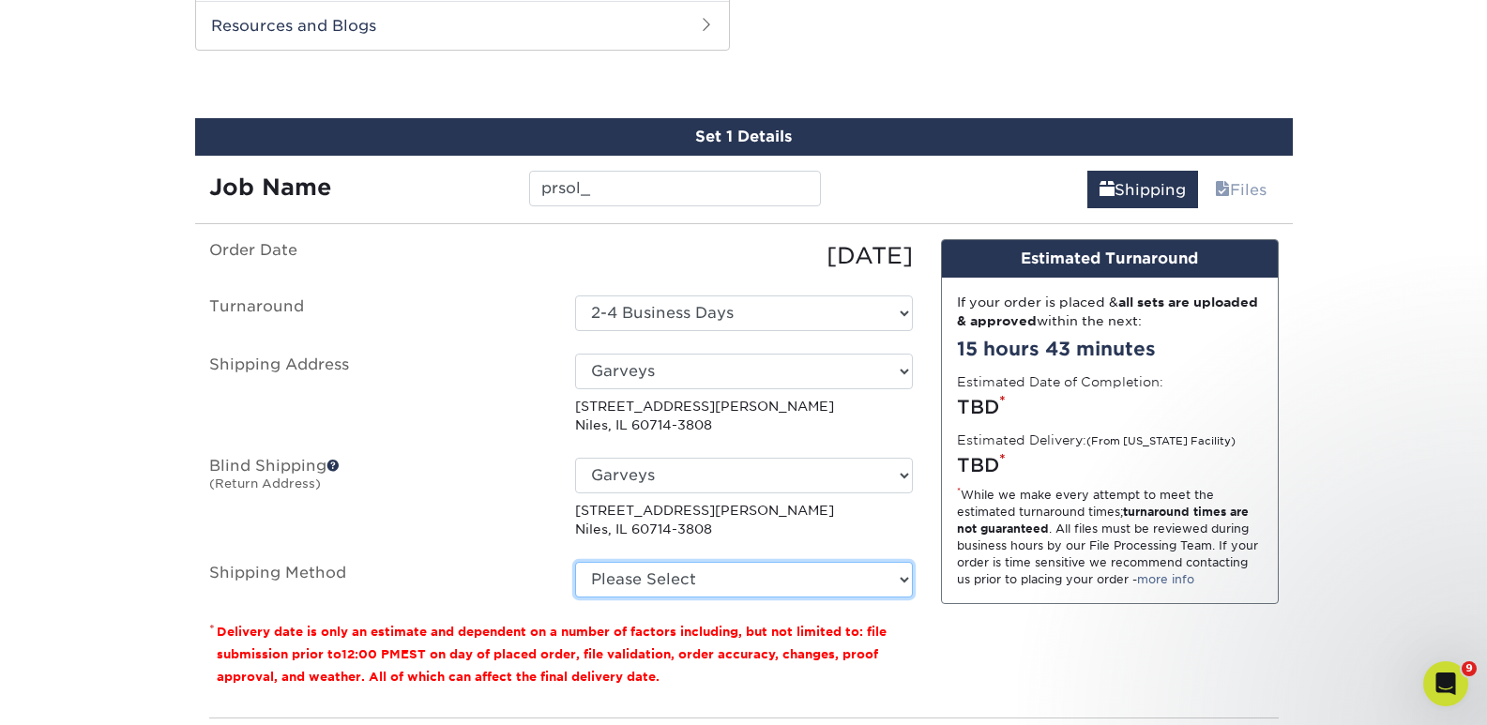
click at [900, 577] on select "Please Select Ground Shipping (+$7.84) 3 Day Shipping Service (+$15.33) 2 Day A…" at bounding box center [744, 580] width 338 height 36
select select "03"
click at [575, 562] on select "Please Select Ground Shipping (+$7.84) 3 Day Shipping Service (+$15.33) 2 Day A…" at bounding box center [744, 580] width 338 height 36
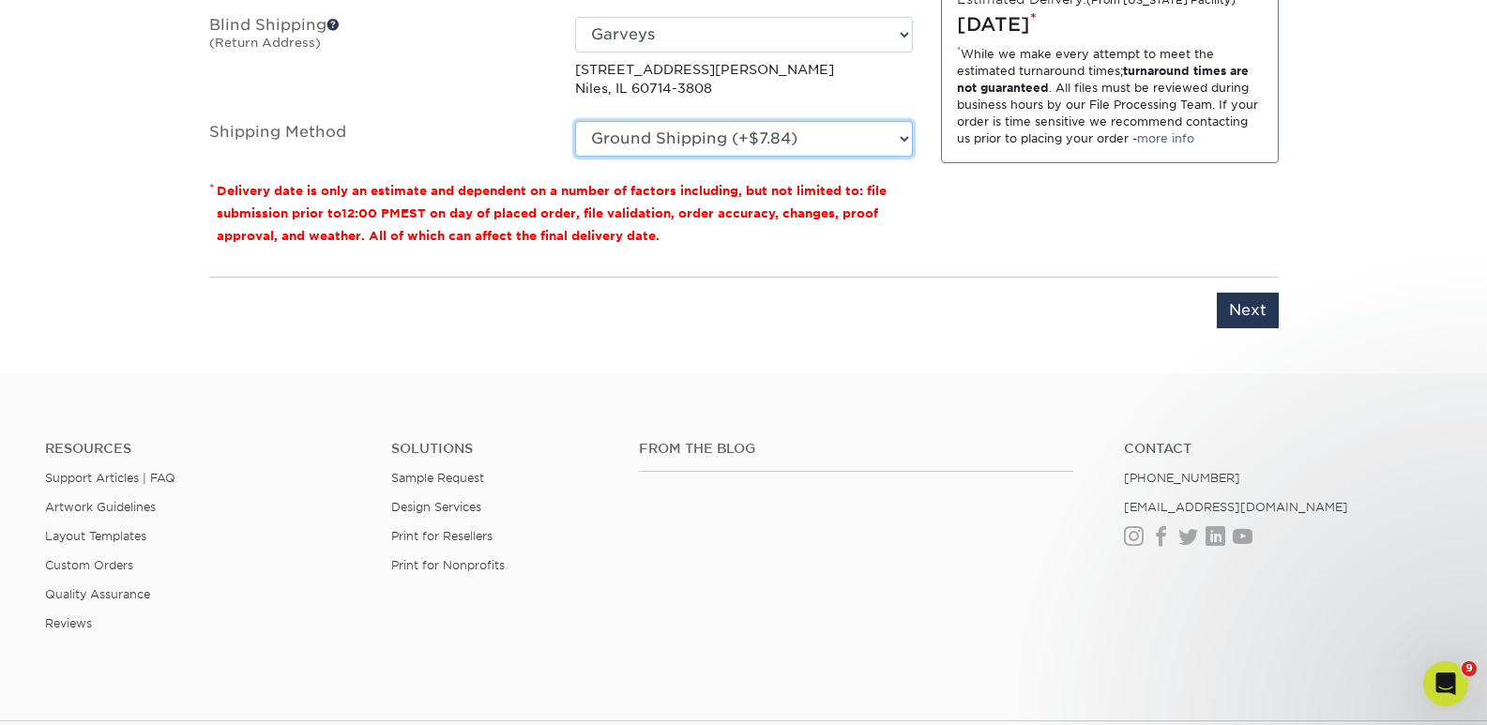
scroll to position [1406, 0]
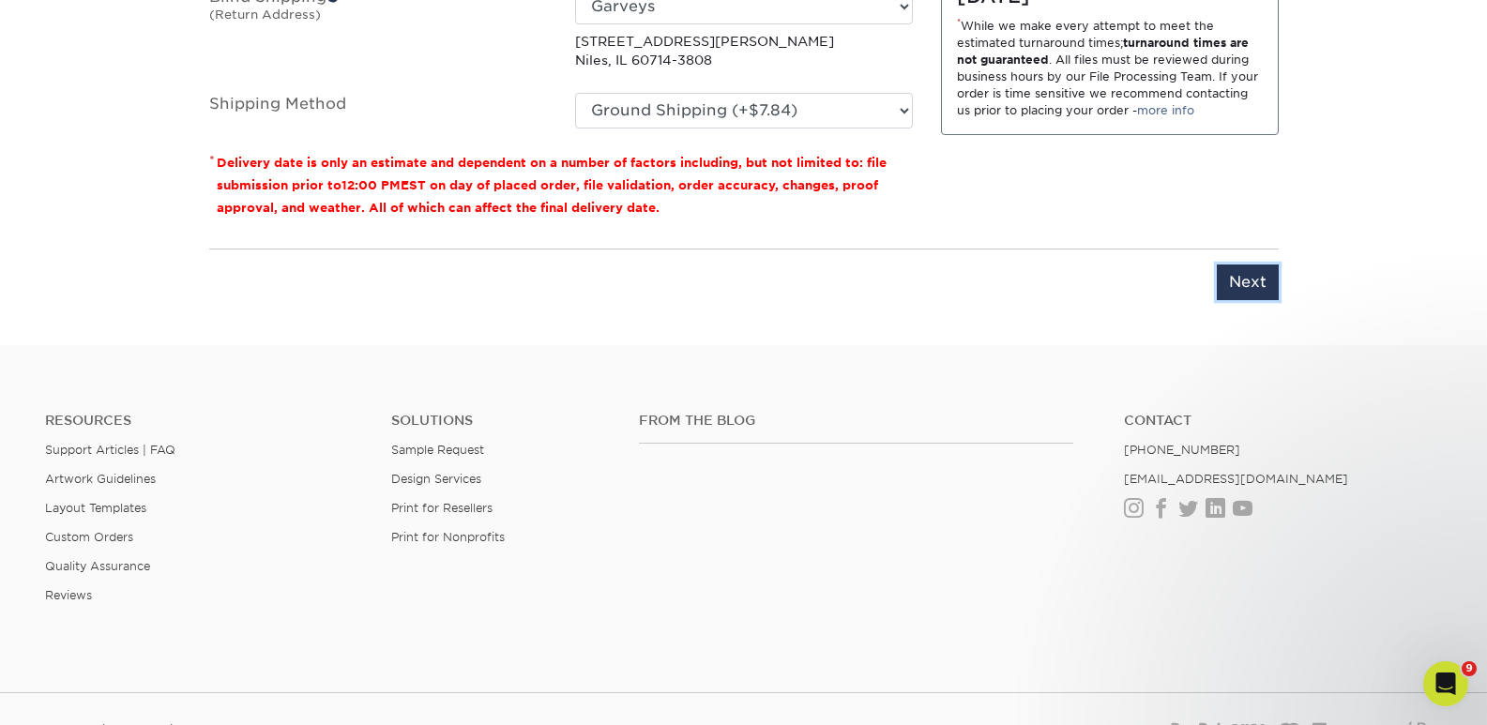
click at [1245, 273] on input "Next" at bounding box center [1248, 283] width 62 height 36
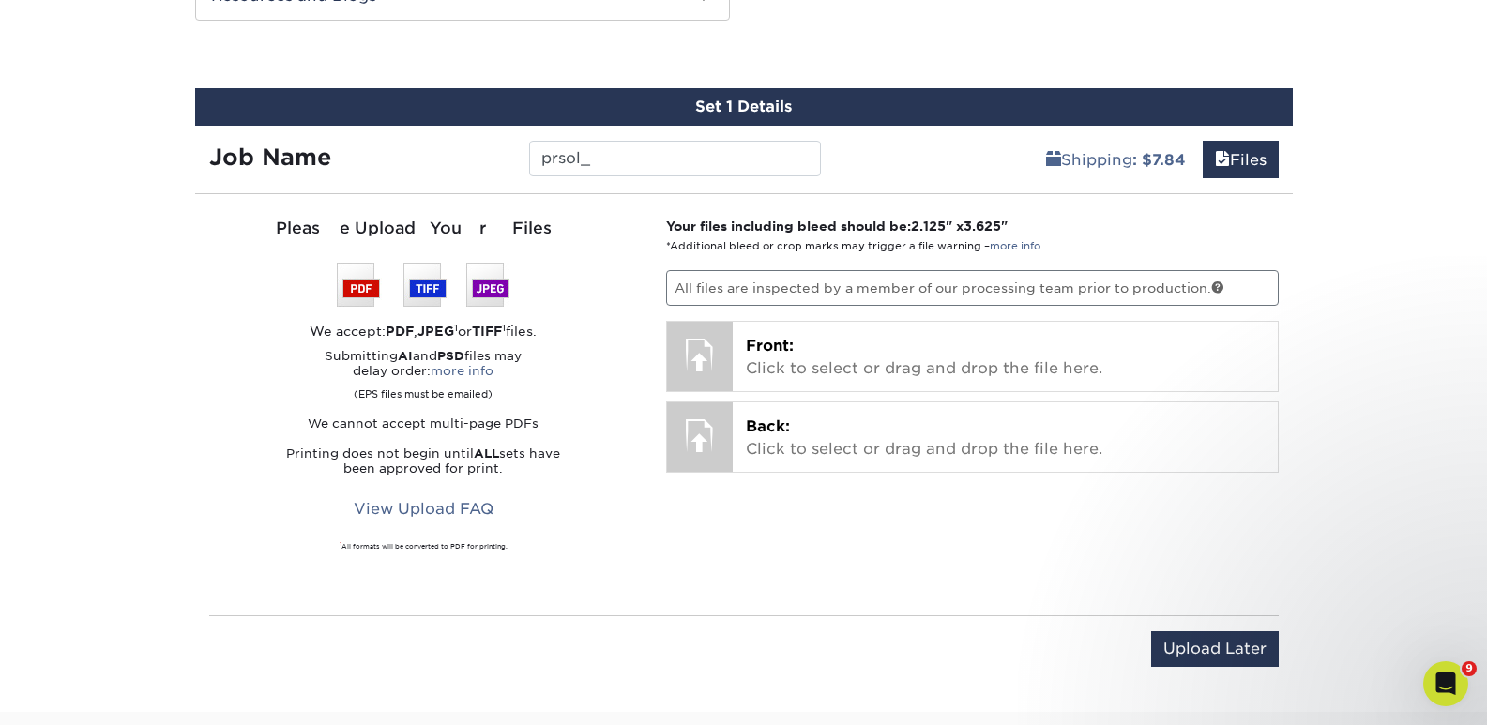
scroll to position [843, 0]
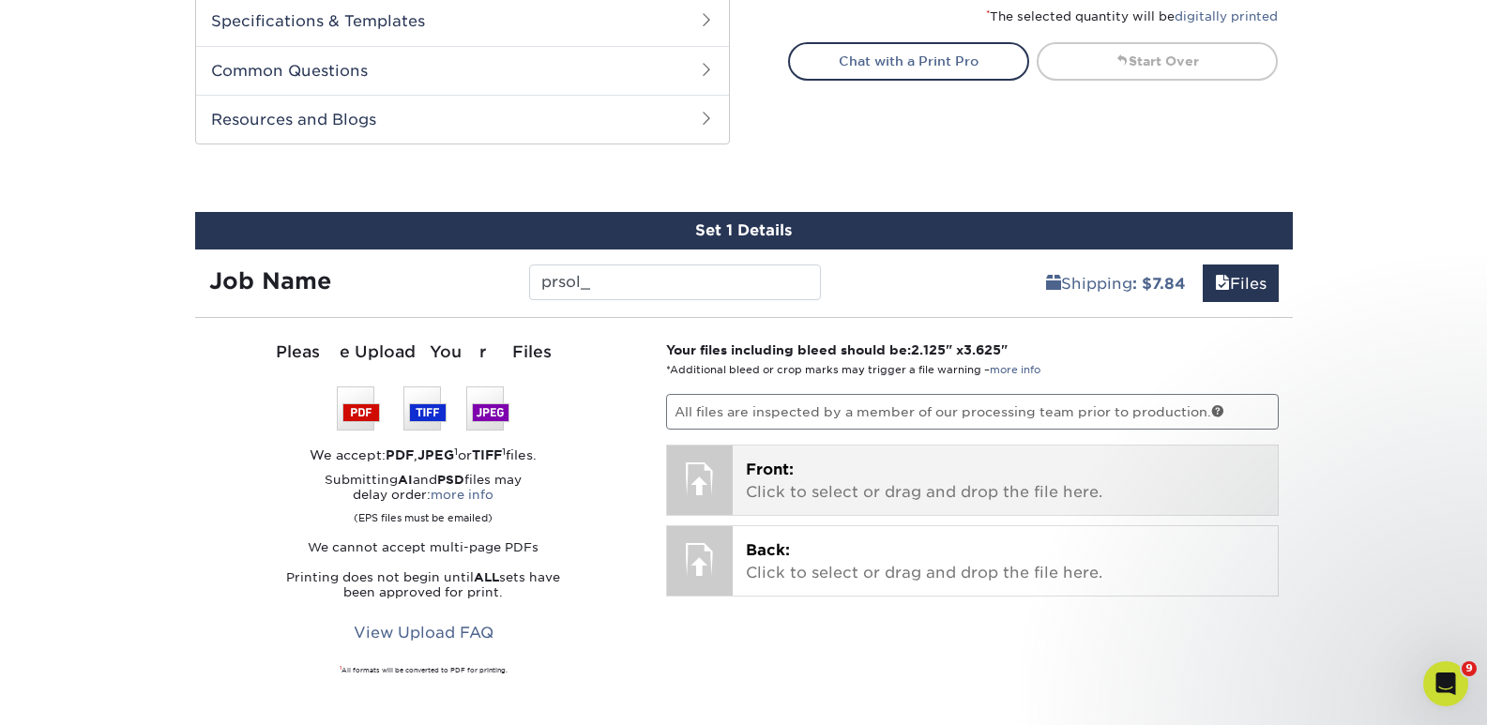
click at [880, 481] on p "Front: Click to select or drag and drop the file here." at bounding box center [1005, 481] width 519 height 45
click at [832, 482] on p "Front: Click to select or drag and drop the file here." at bounding box center [1005, 481] width 519 height 45
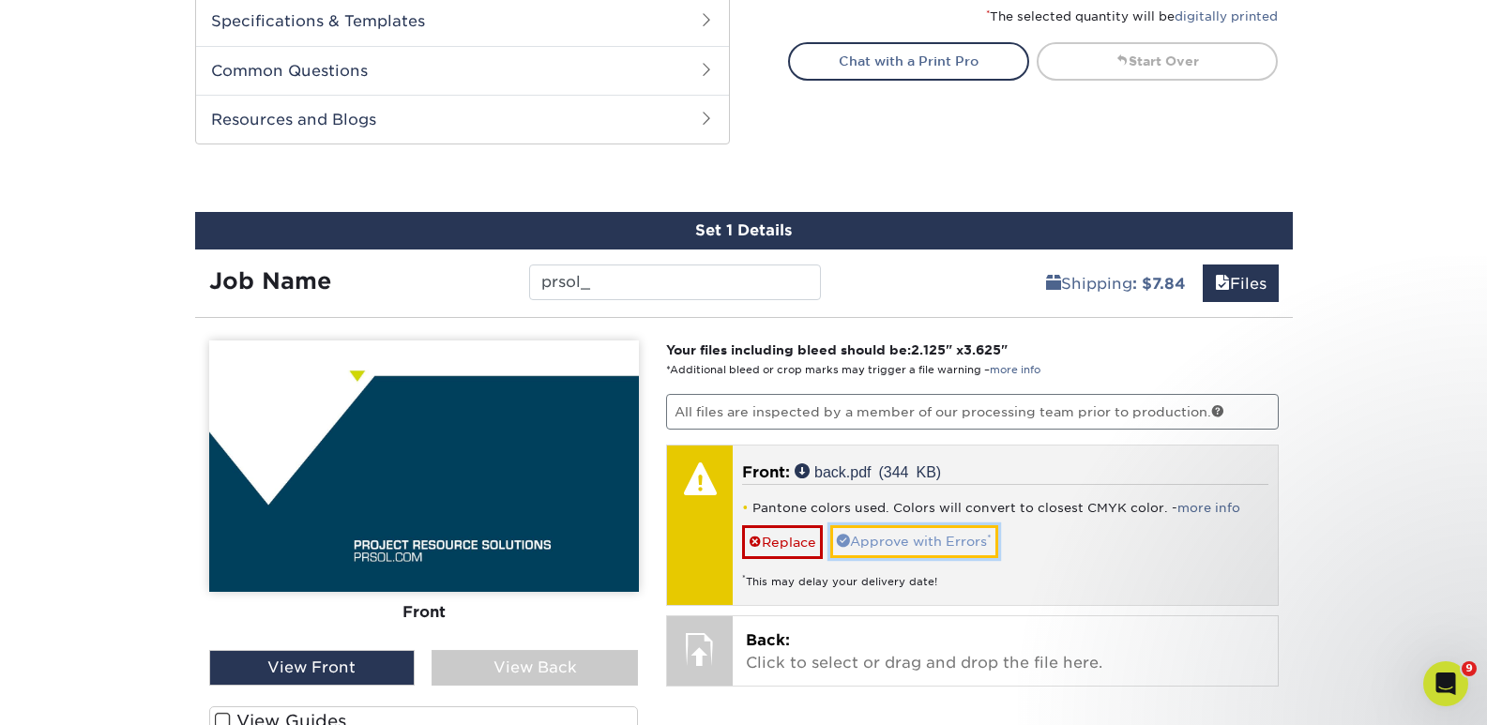
click at [922, 546] on link "Approve with Errors *" at bounding box center [914, 541] width 168 height 32
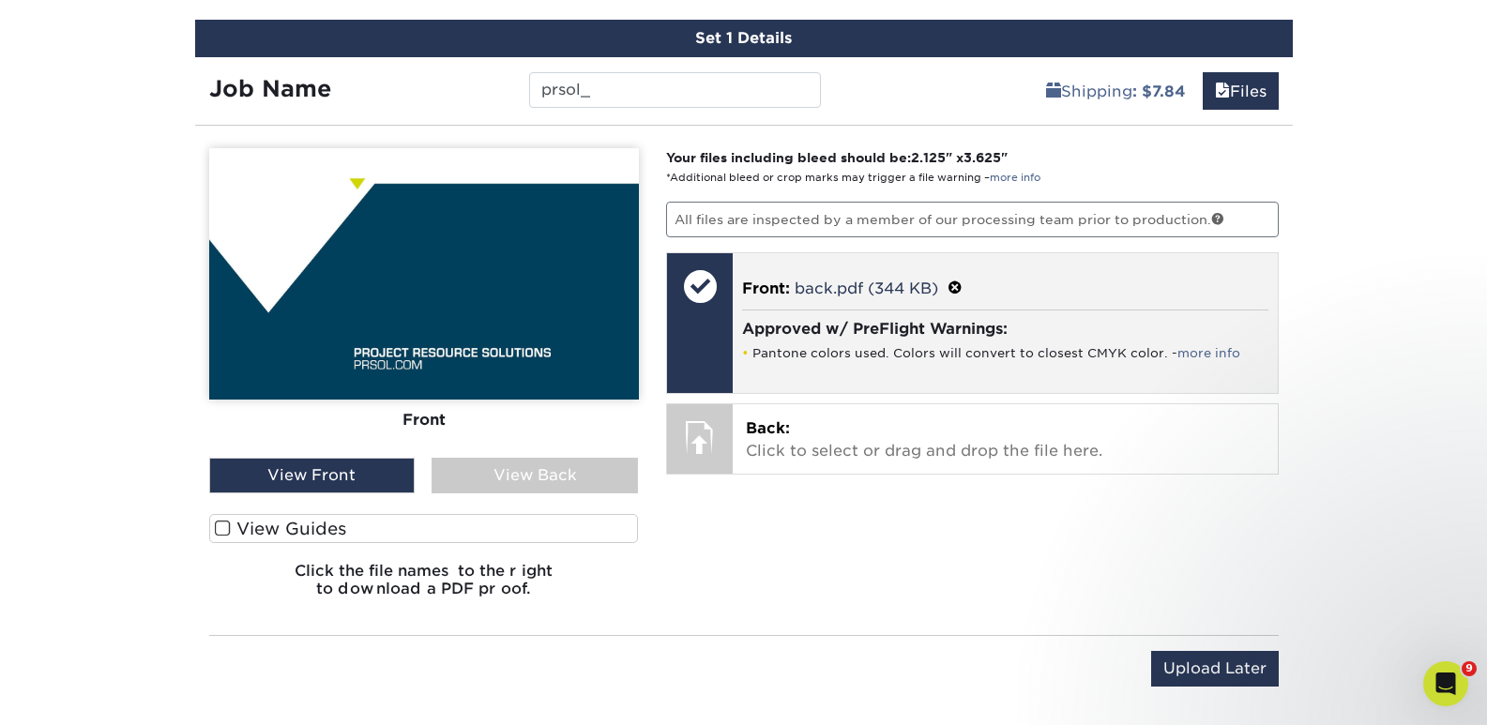
scroll to position [1124, 0]
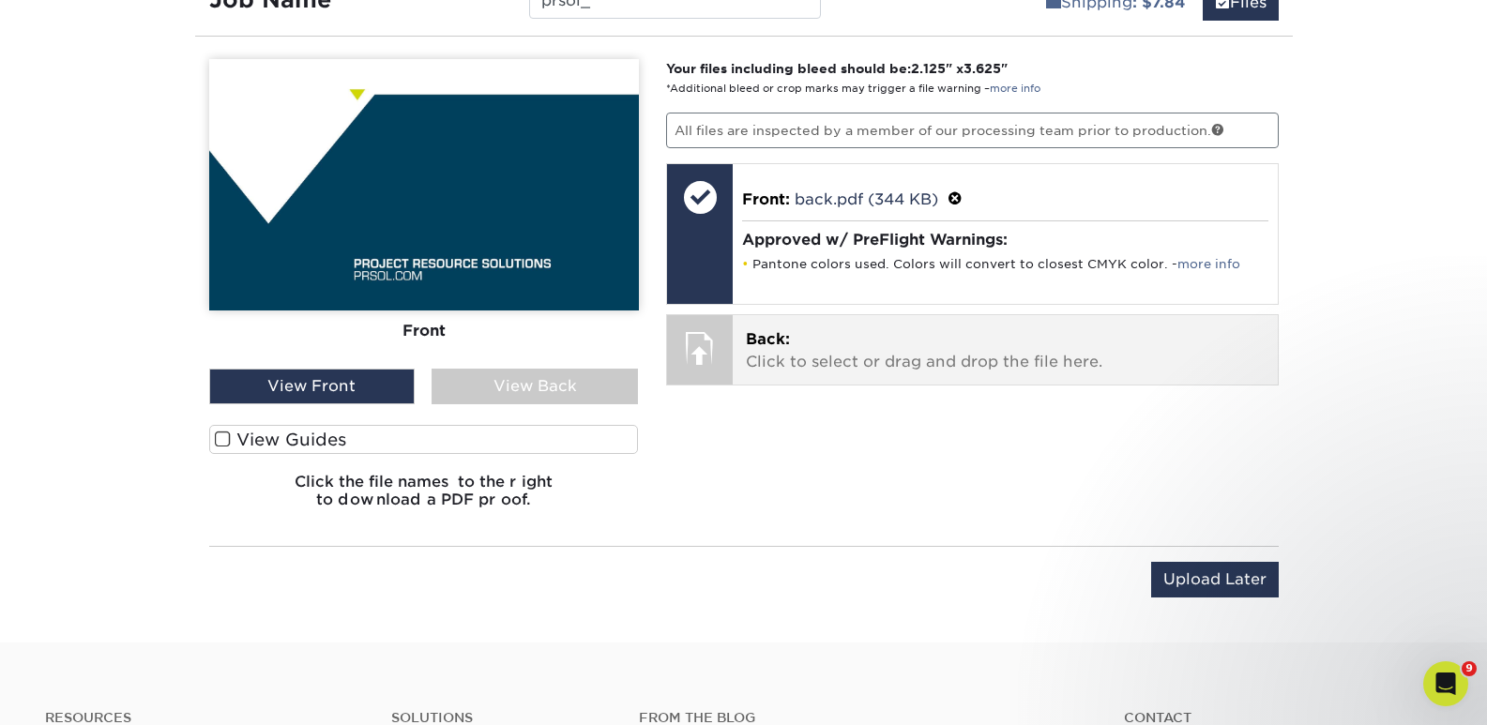
click at [894, 361] on p "Back: Click to select or drag and drop the file here." at bounding box center [1005, 350] width 519 height 45
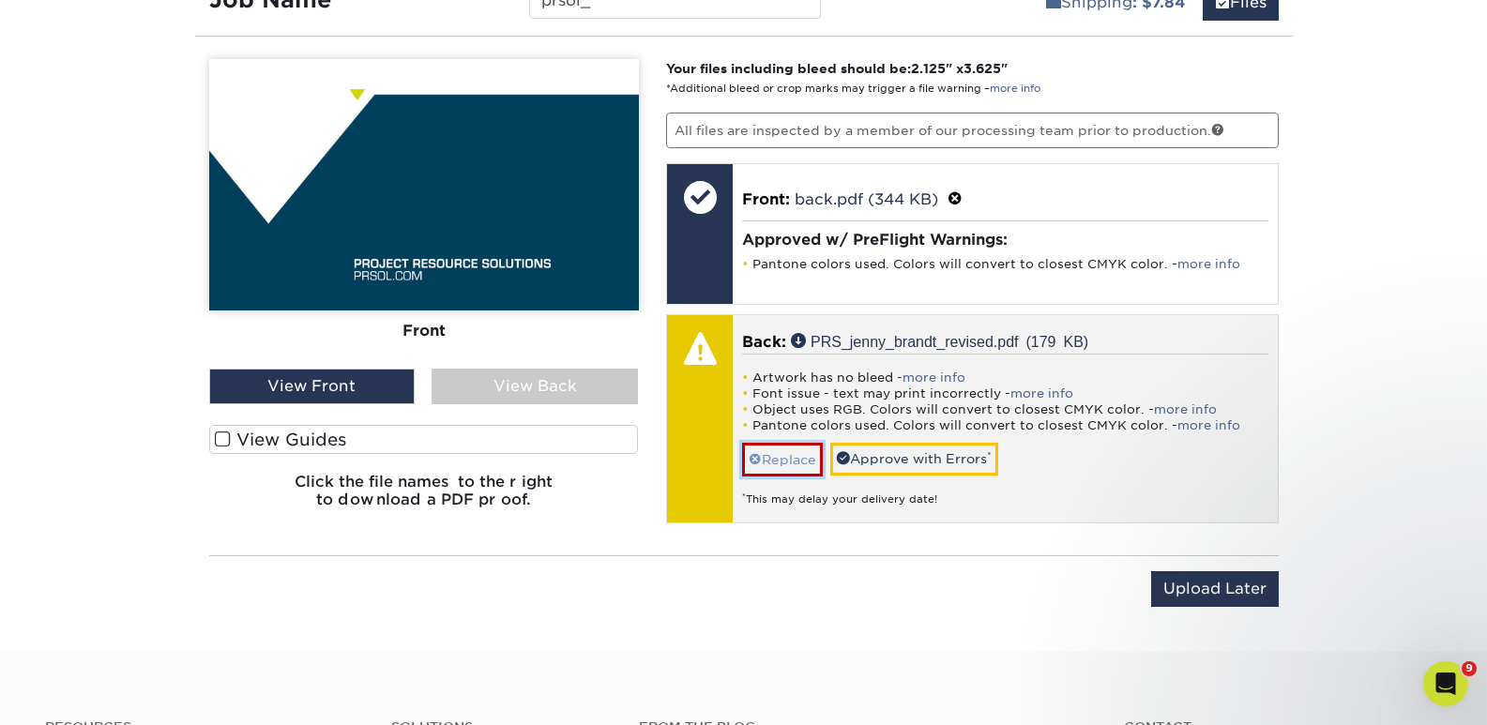
click at [785, 453] on link "Replace" at bounding box center [782, 459] width 81 height 33
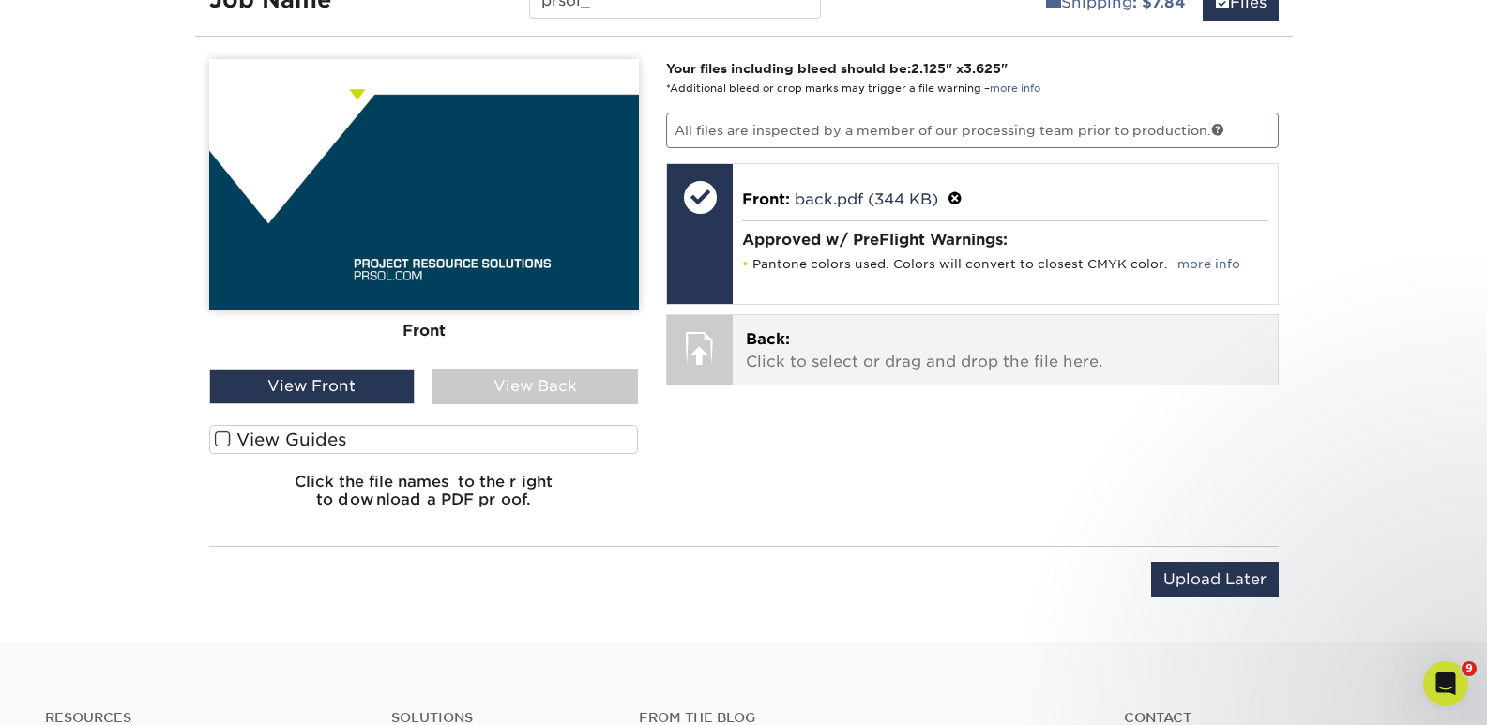
click at [919, 342] on p "Back: Click to select or drag and drop the file here." at bounding box center [1005, 350] width 519 height 45
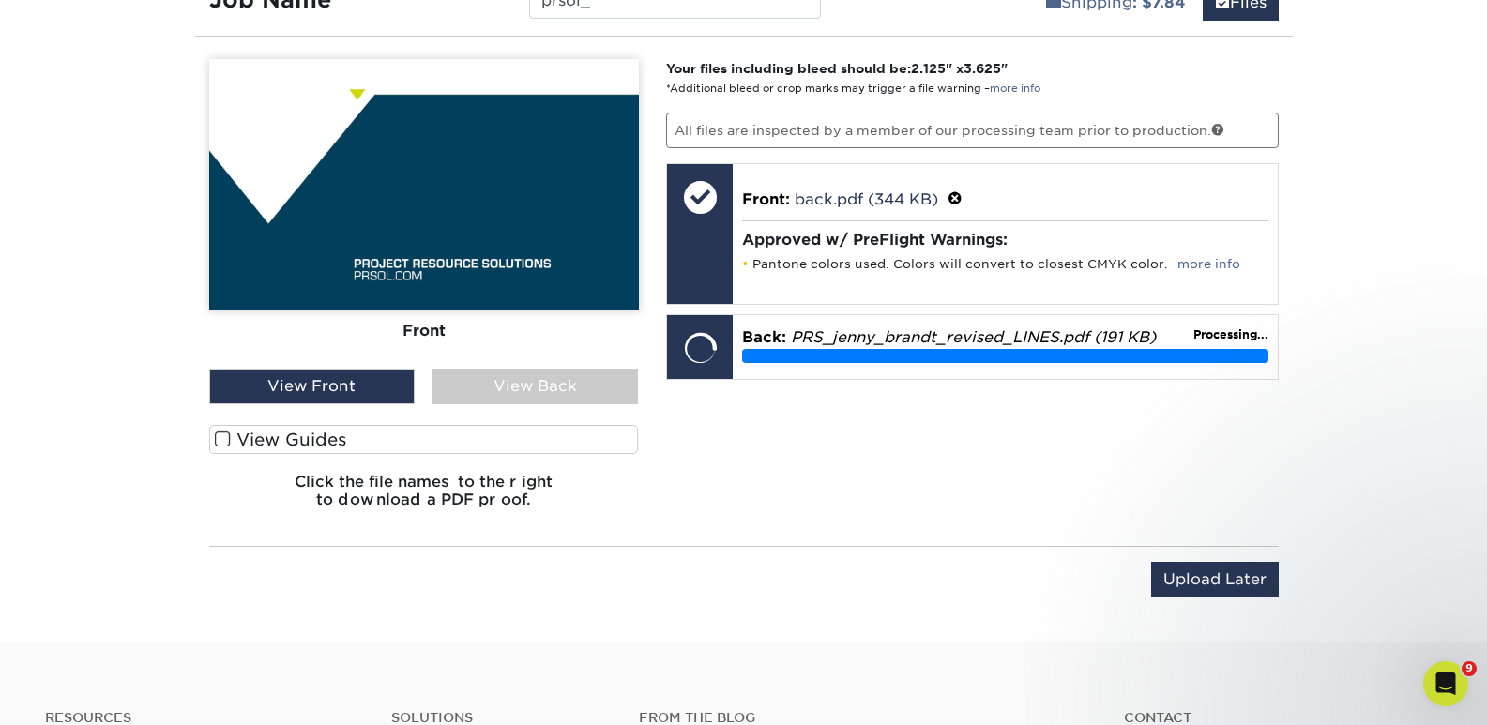
click at [527, 375] on div "View Back" at bounding box center [535, 387] width 206 height 36
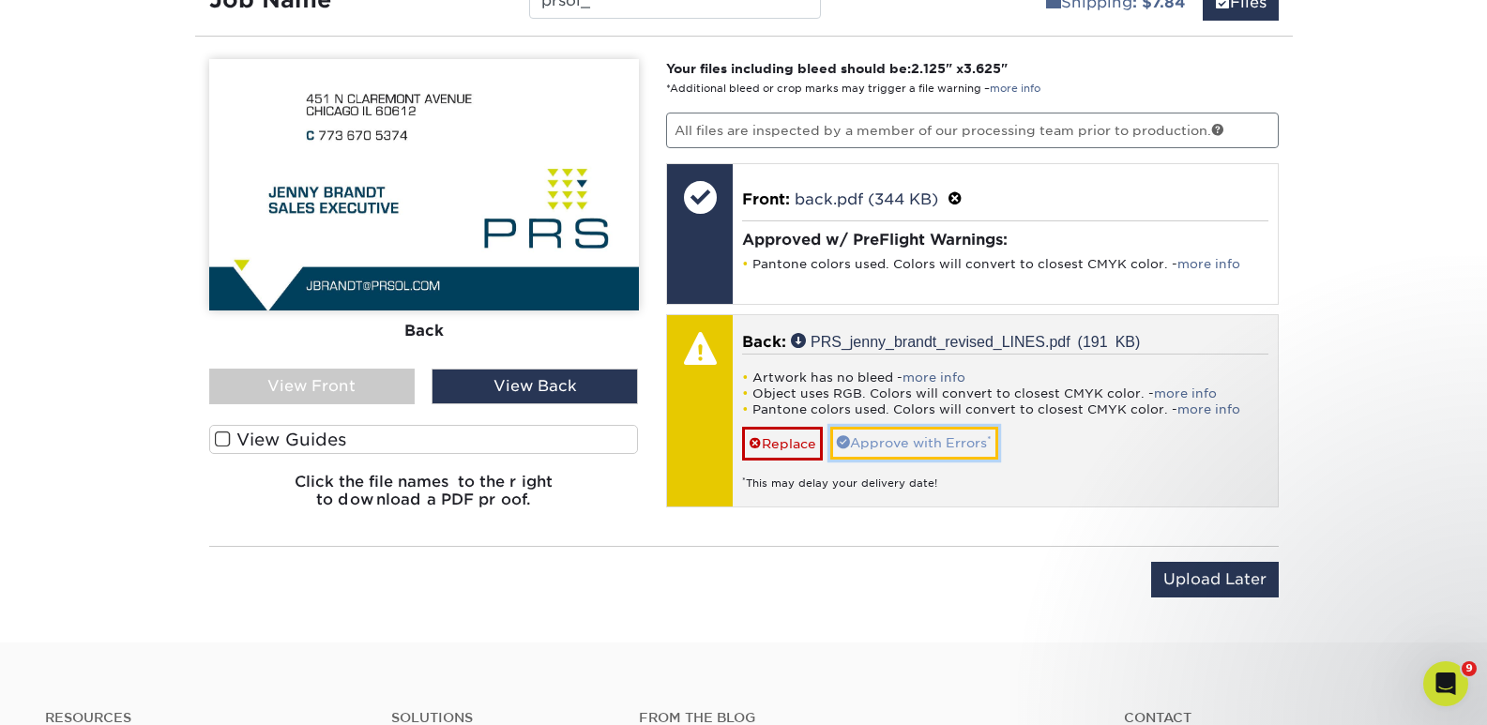
click at [954, 446] on link "Approve with Errors *" at bounding box center [914, 443] width 168 height 32
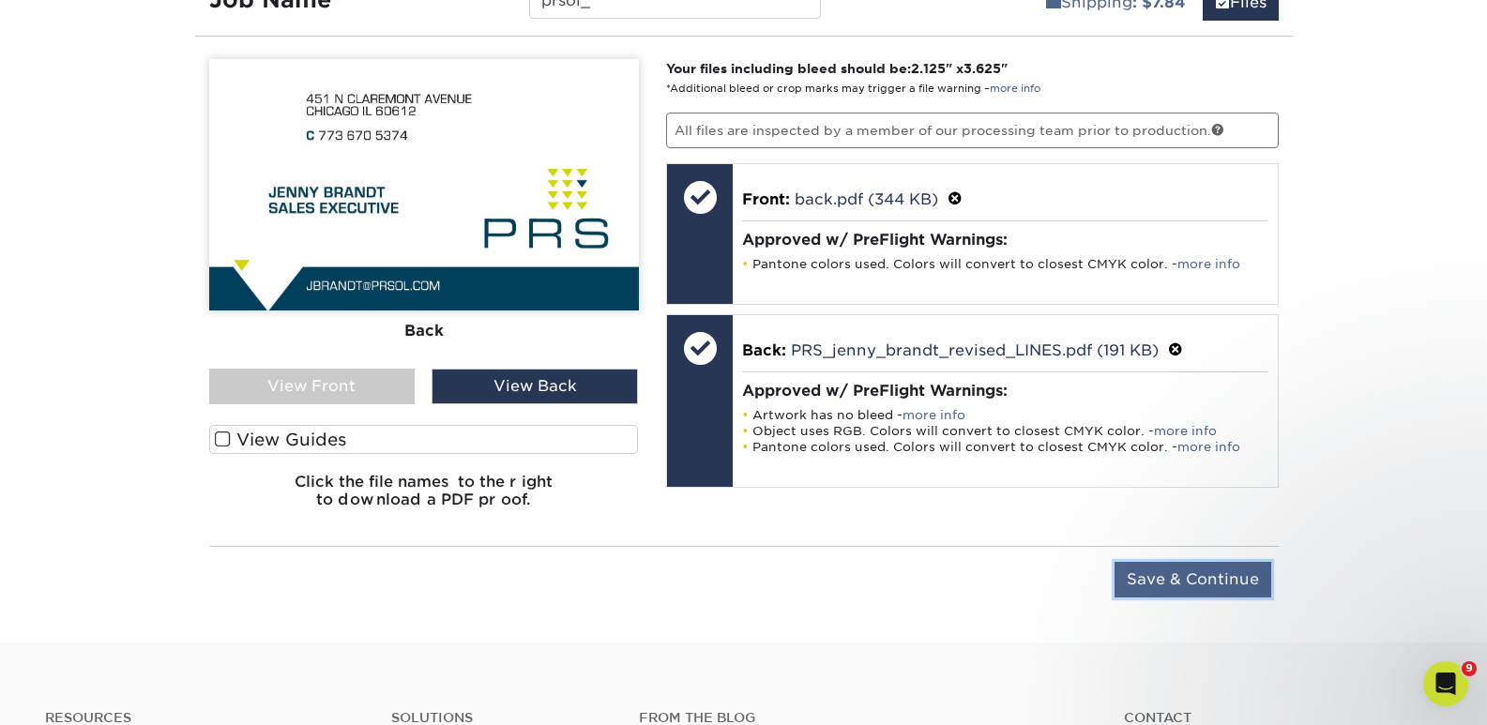
click at [1189, 583] on input "Save & Continue" at bounding box center [1193, 580] width 157 height 36
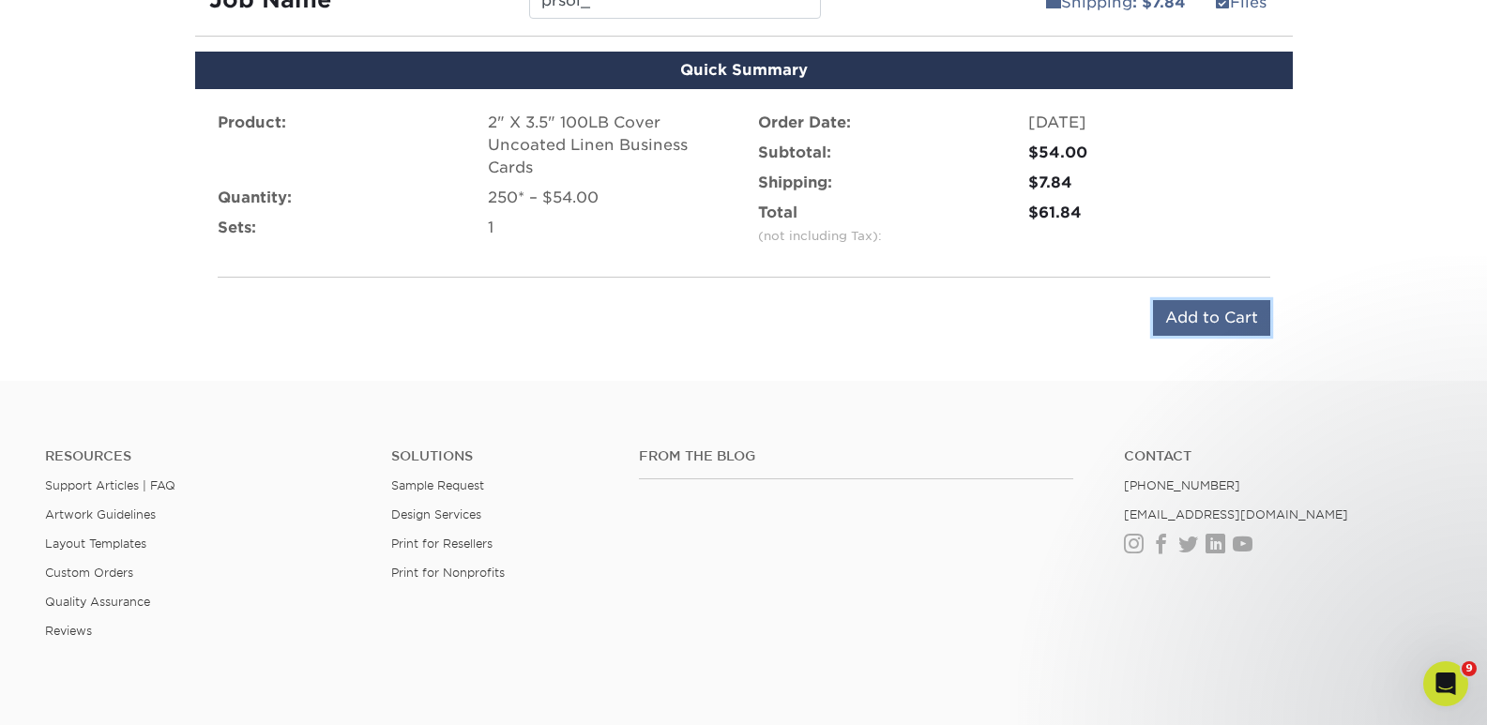
click at [1199, 318] on input "Add to Cart" at bounding box center [1211, 318] width 117 height 36
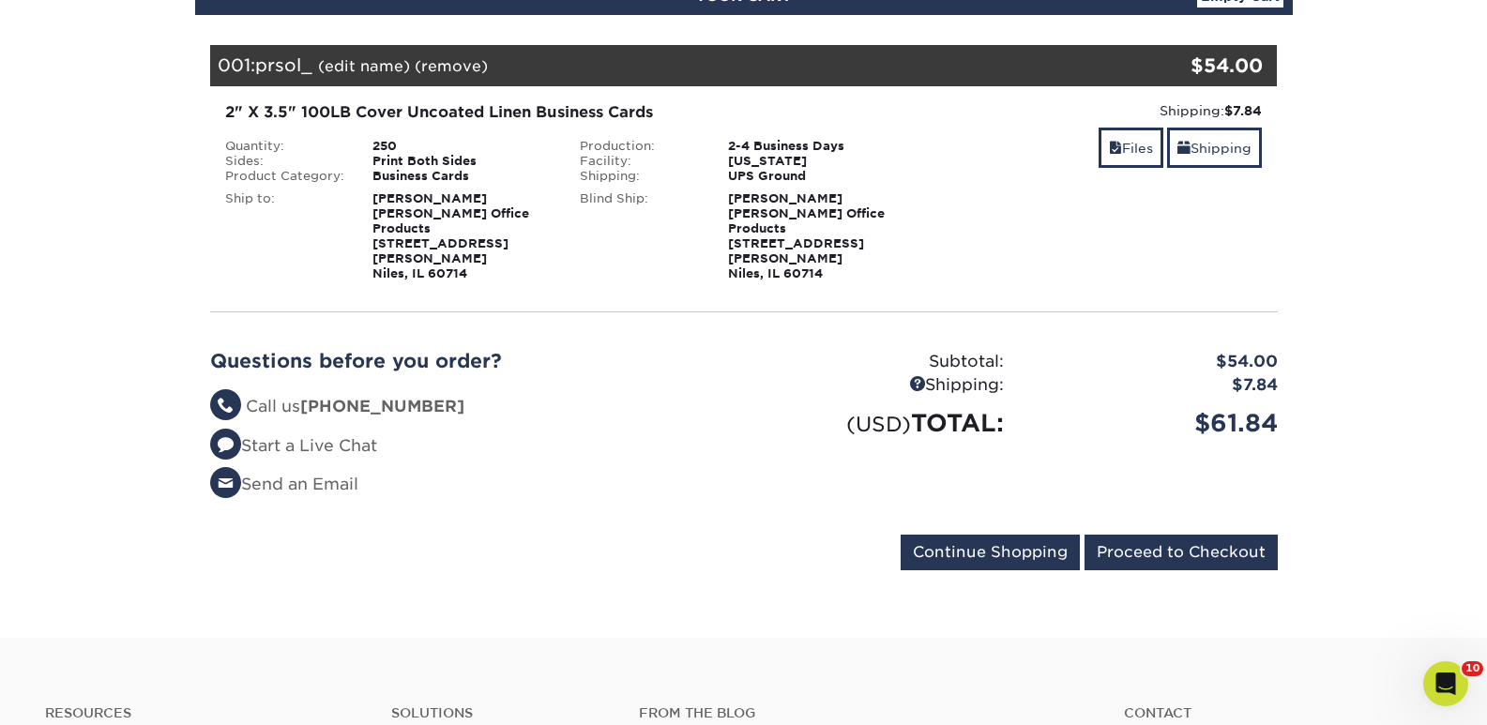
scroll to position [281, 0]
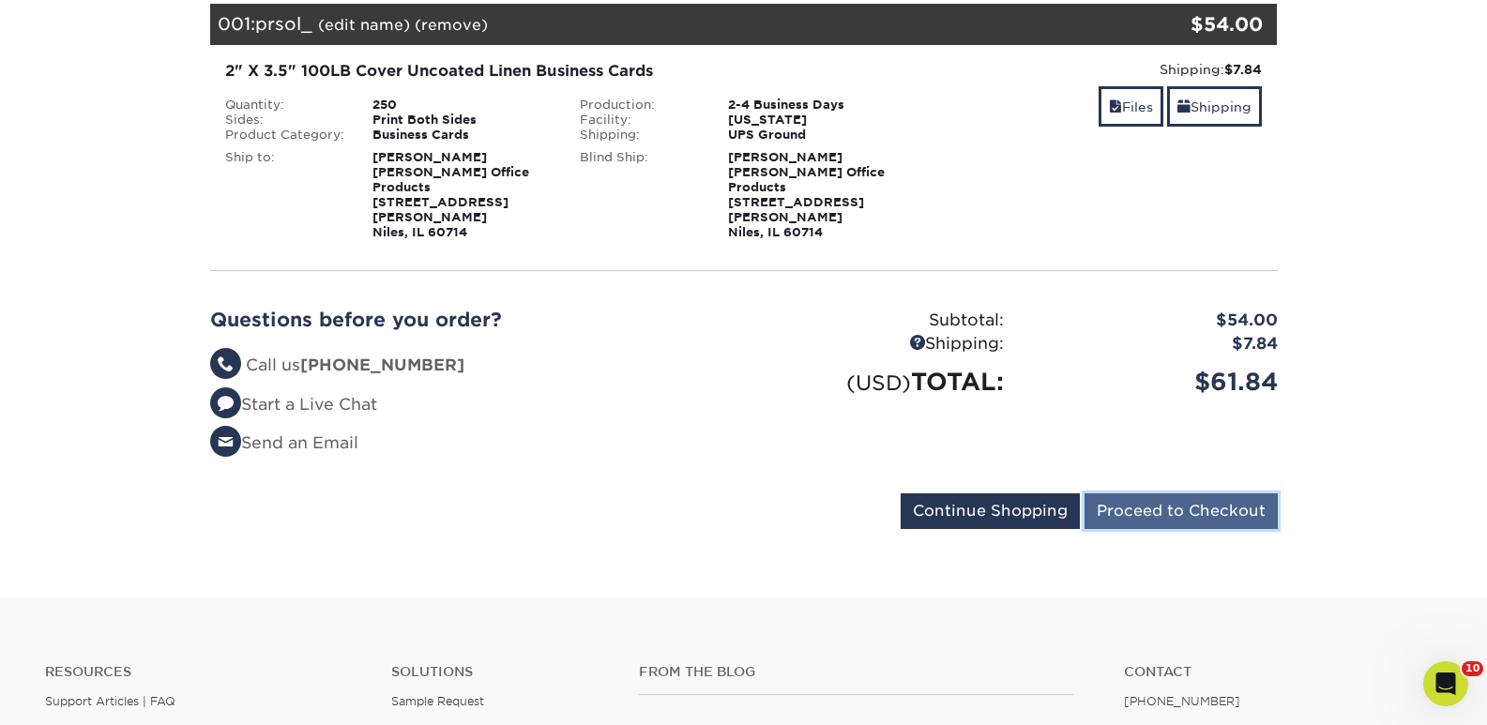
click at [1181, 494] on input "Proceed to Checkout" at bounding box center [1181, 512] width 193 height 36
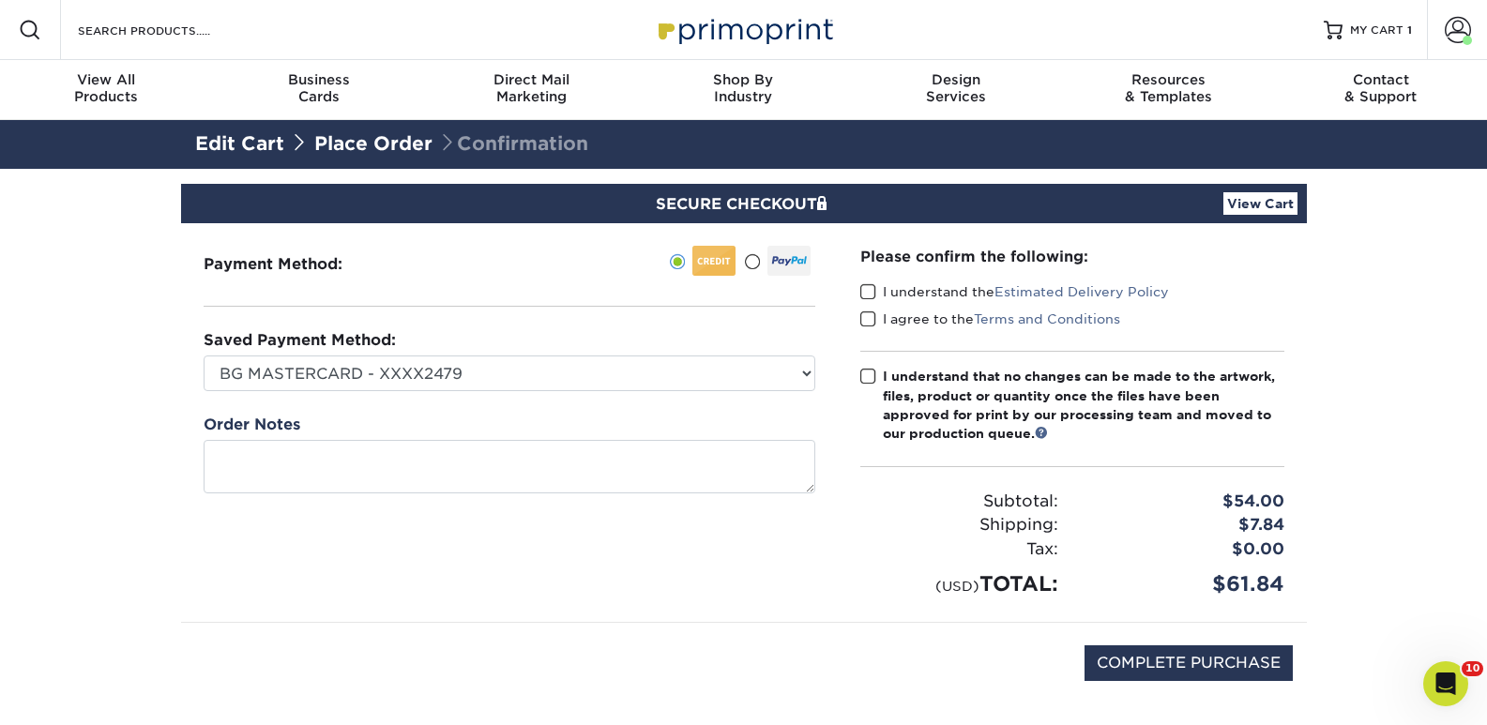
click at [866, 291] on span at bounding box center [868, 292] width 16 height 18
click at [0, 0] on input "I understand the Estimated Delivery Policy" at bounding box center [0, 0] width 0 height 0
click at [869, 321] on span at bounding box center [868, 320] width 16 height 18
click at [0, 0] on input "I agree to the Terms and Conditions" at bounding box center [0, 0] width 0 height 0
click at [871, 375] on span at bounding box center [868, 377] width 16 height 18
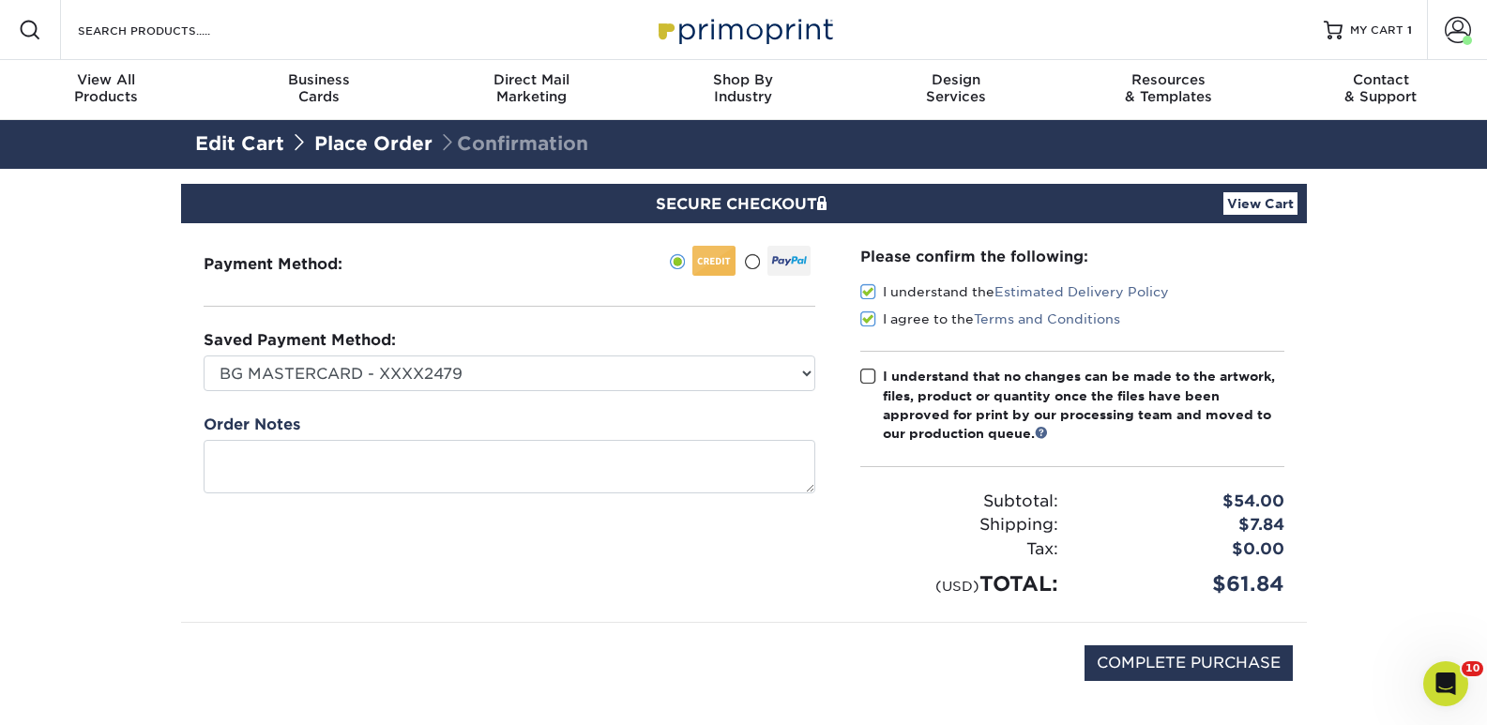
click at [0, 0] on input "I understand that no changes can be made to the artwork, files, product or quan…" at bounding box center [0, 0] width 0 height 0
click at [1178, 664] on input "COMPLETE PURCHASE" at bounding box center [1189, 664] width 208 height 36
type input "PROCESSING, PLEASE WAIT..."
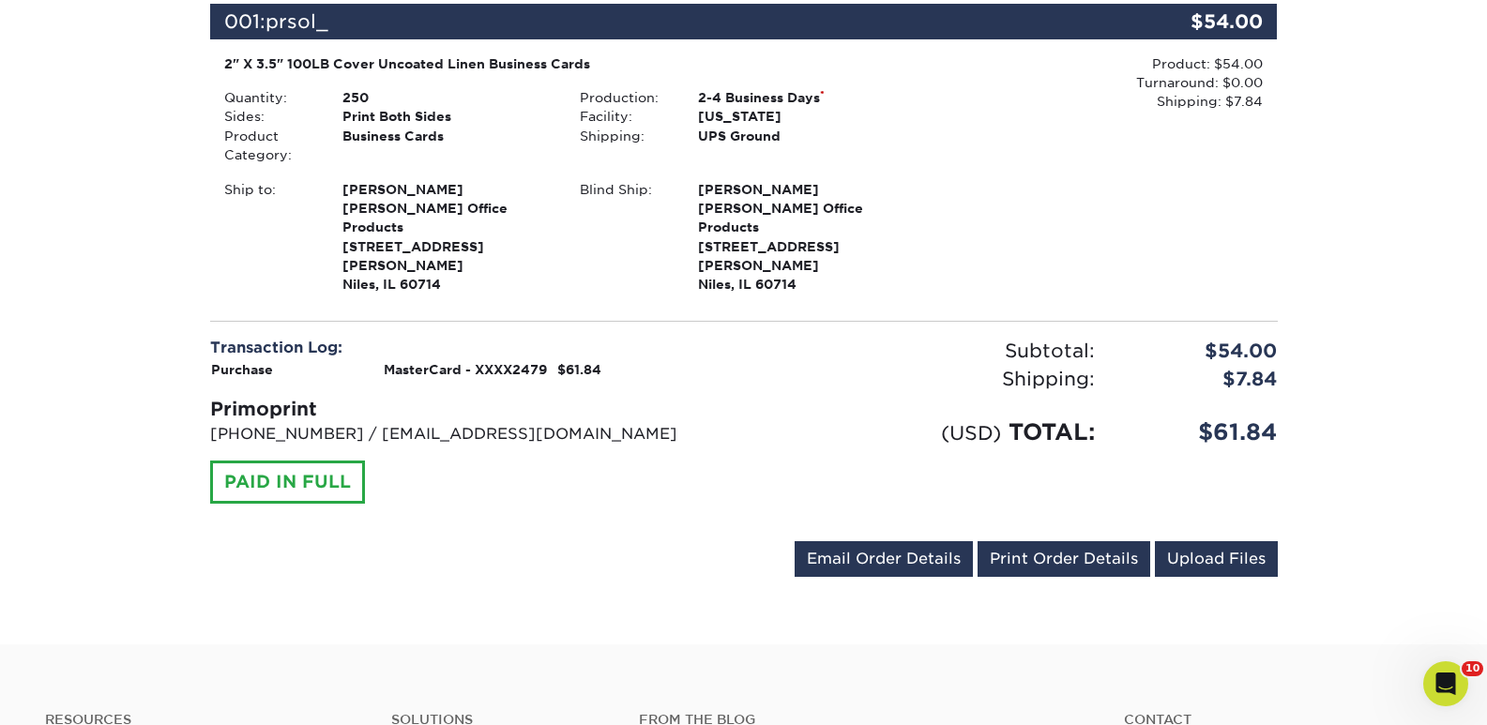
scroll to position [563, 0]
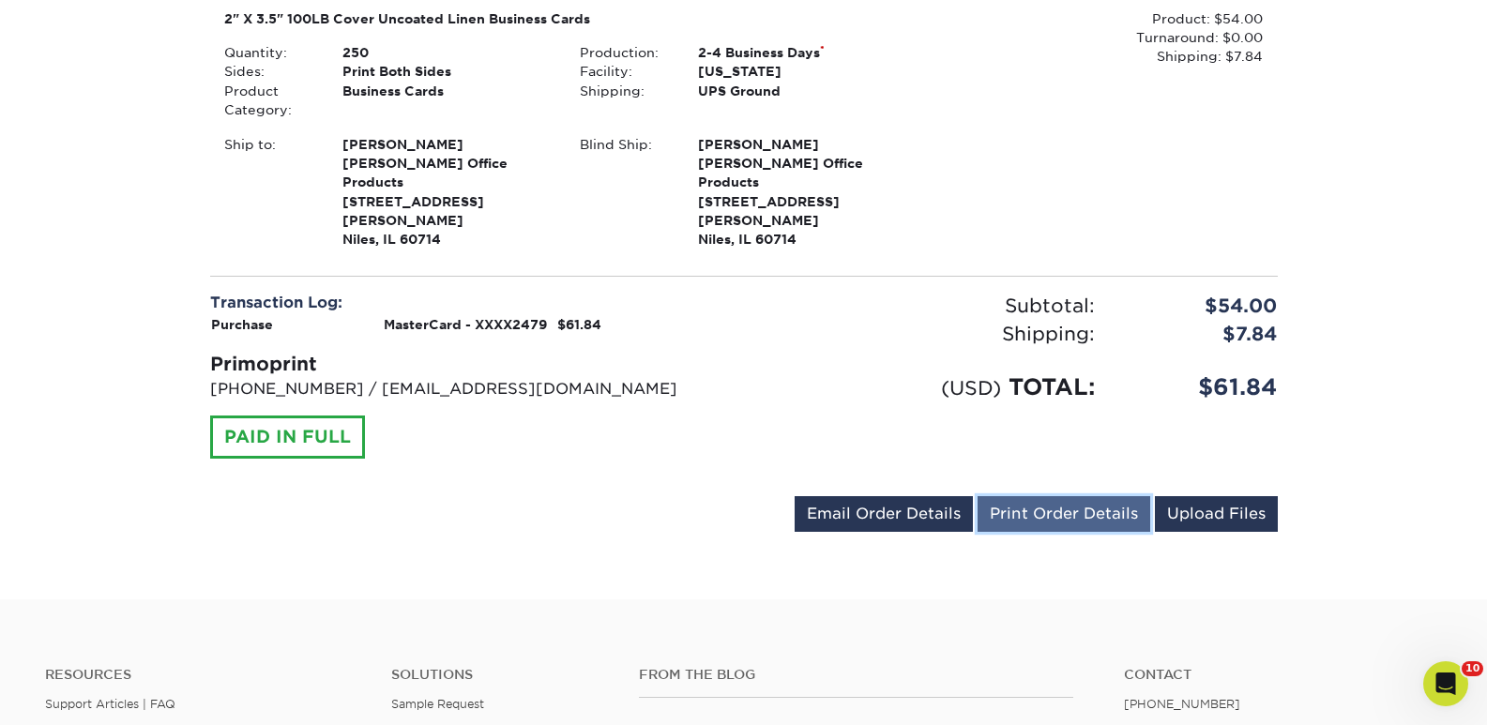
click at [1046, 496] on link "Print Order Details" at bounding box center [1064, 514] width 173 height 36
